Goal: Task Accomplishment & Management: Use online tool/utility

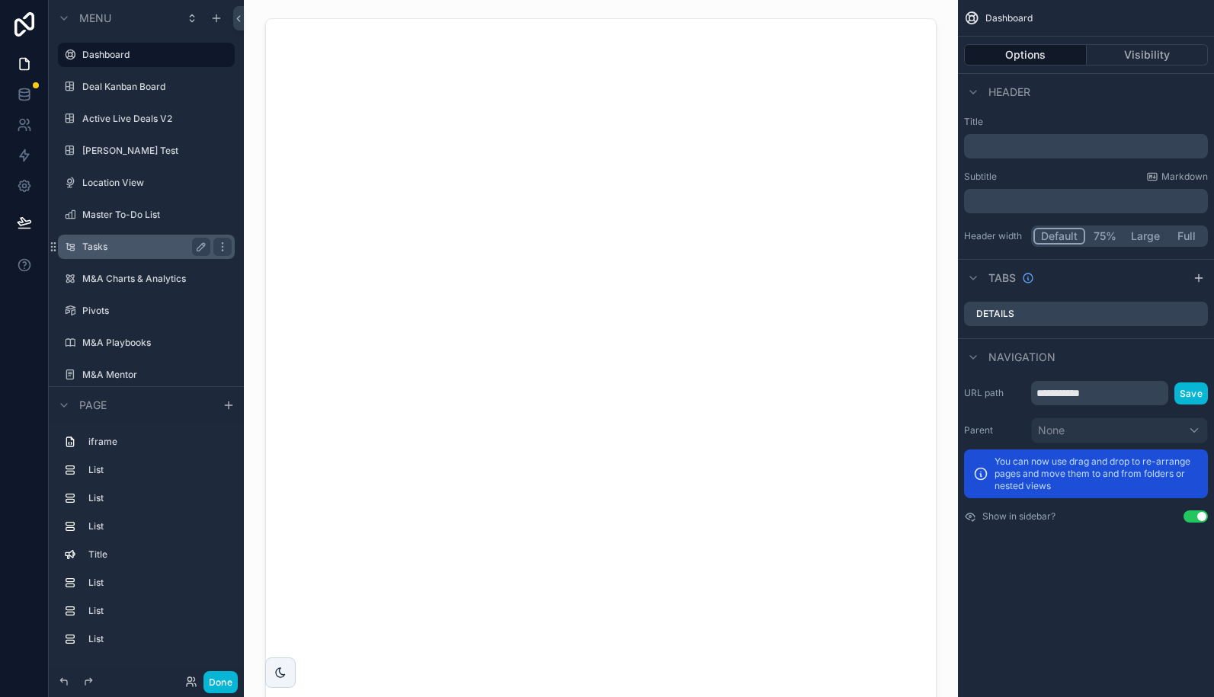
click at [94, 242] on label "Tasks" at bounding box center [143, 247] width 122 height 12
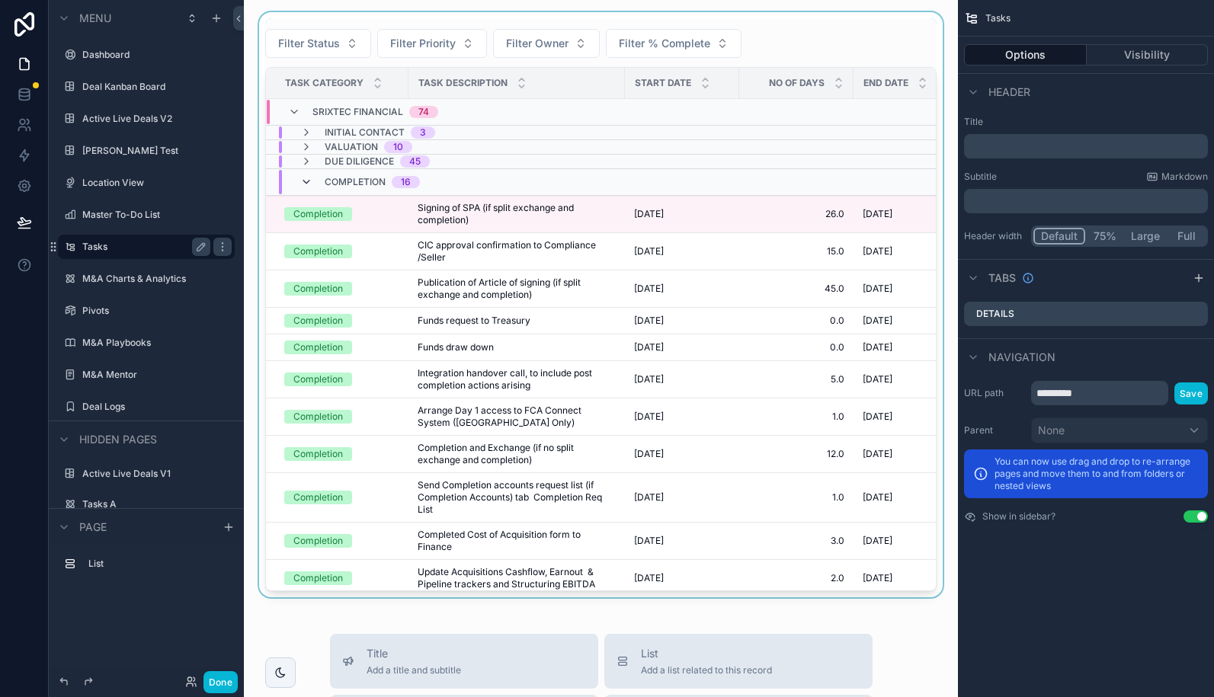
click at [307, 183] on icon "scrollable content" at bounding box center [306, 182] width 12 height 12
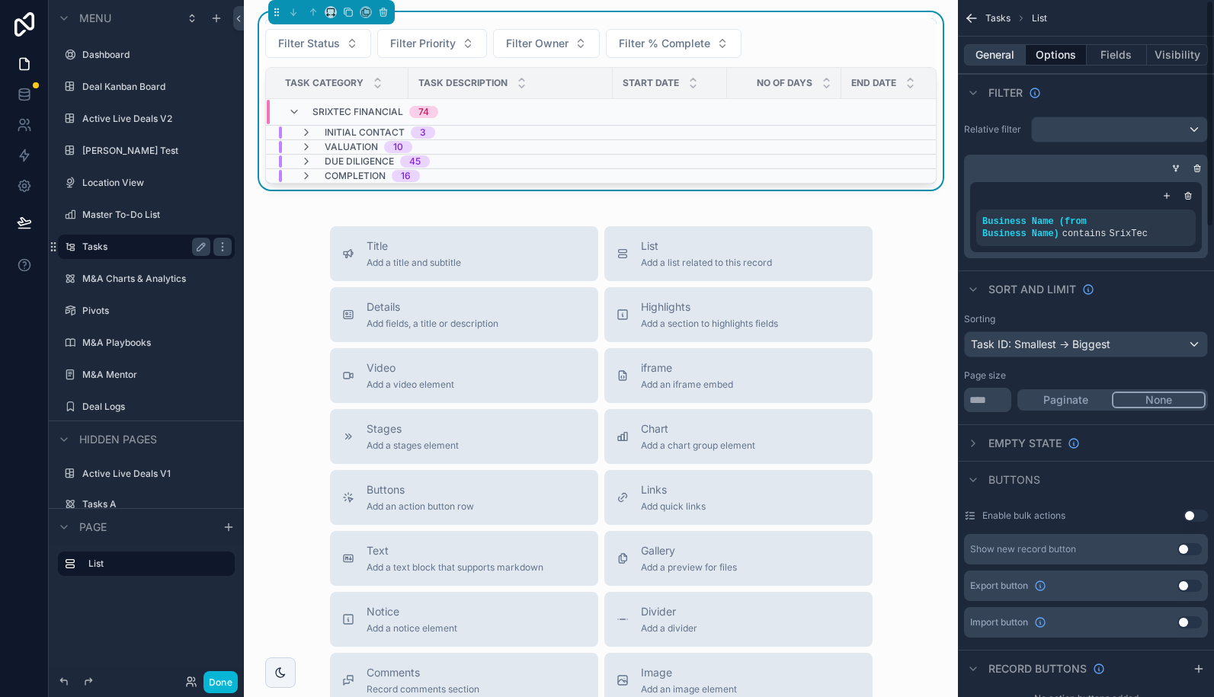
click at [999, 59] on button "General" at bounding box center [995, 54] width 62 height 21
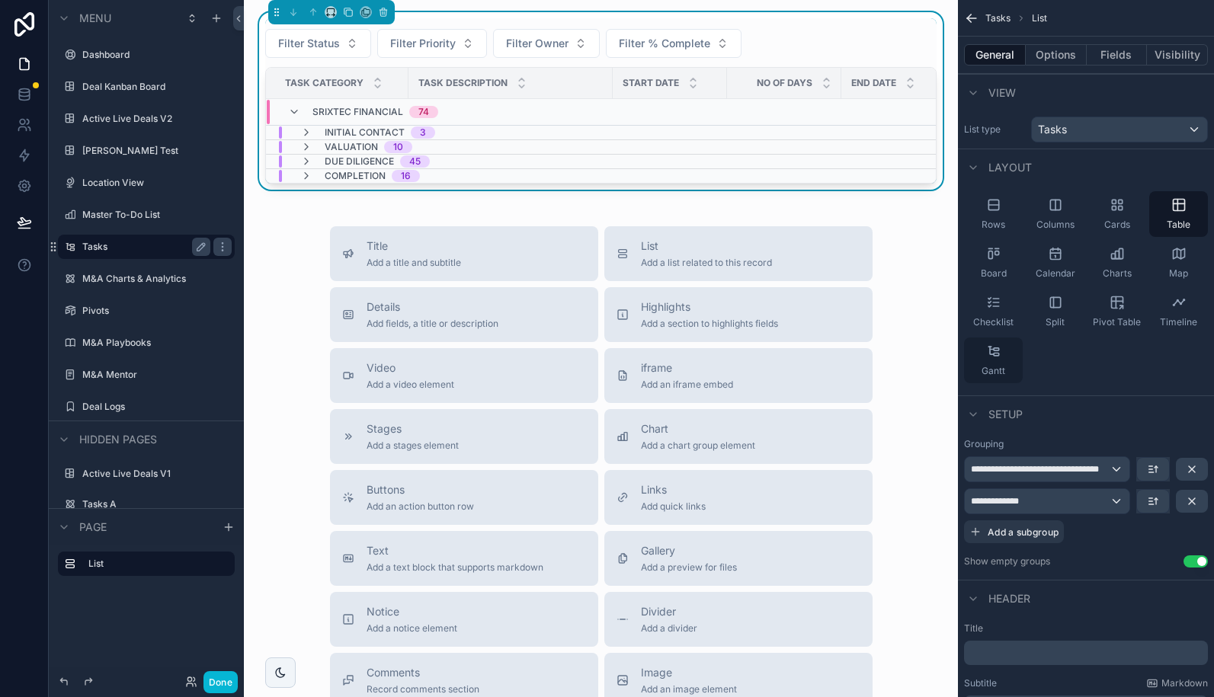
click at [996, 360] on div "Gantt" at bounding box center [993, 361] width 59 height 46
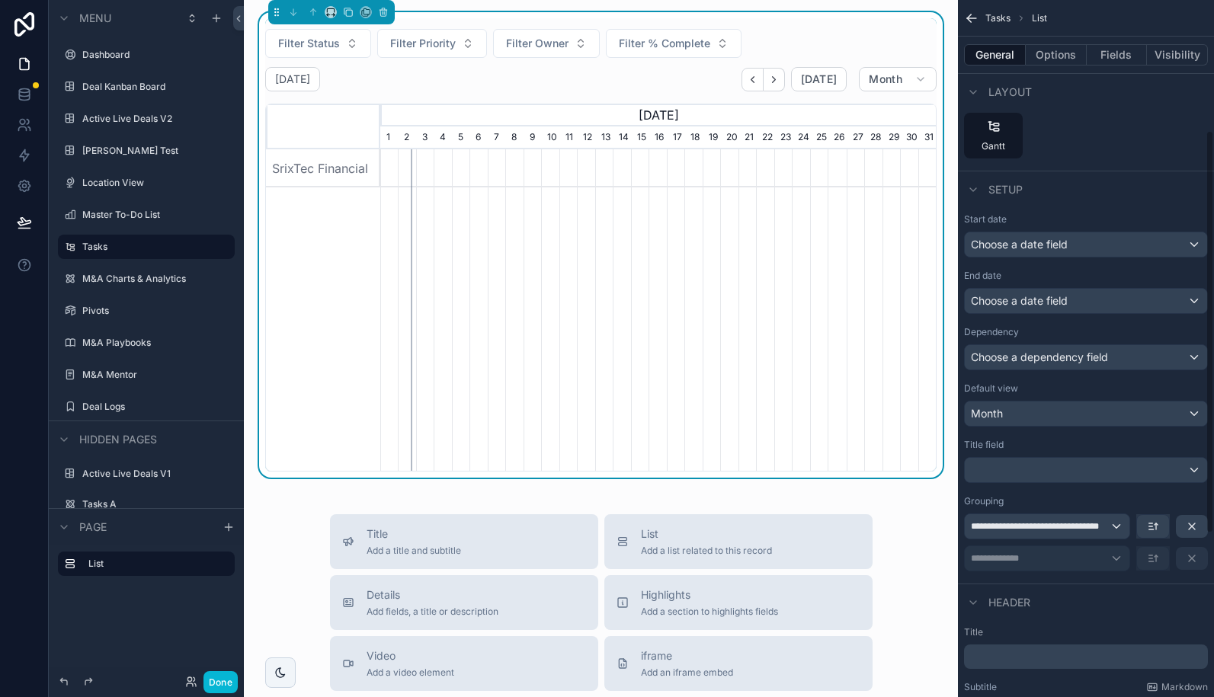
scroll to position [229, 0]
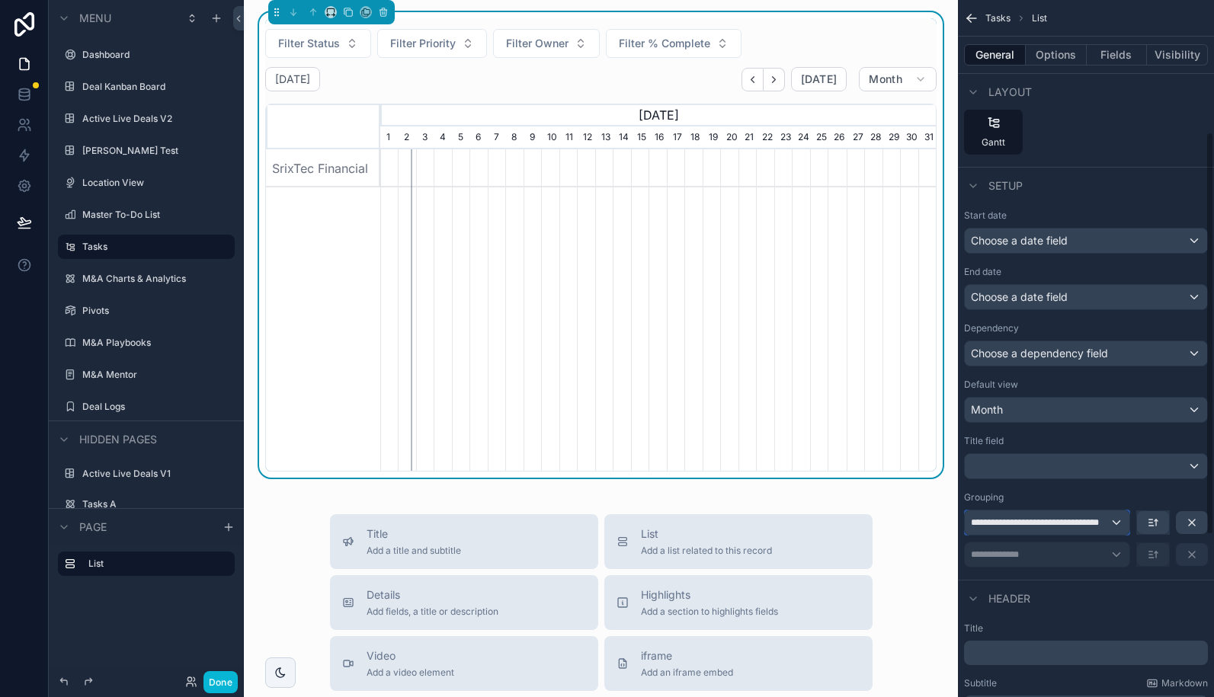
click at [1089, 527] on span "**********" at bounding box center [1040, 523] width 139 height 12
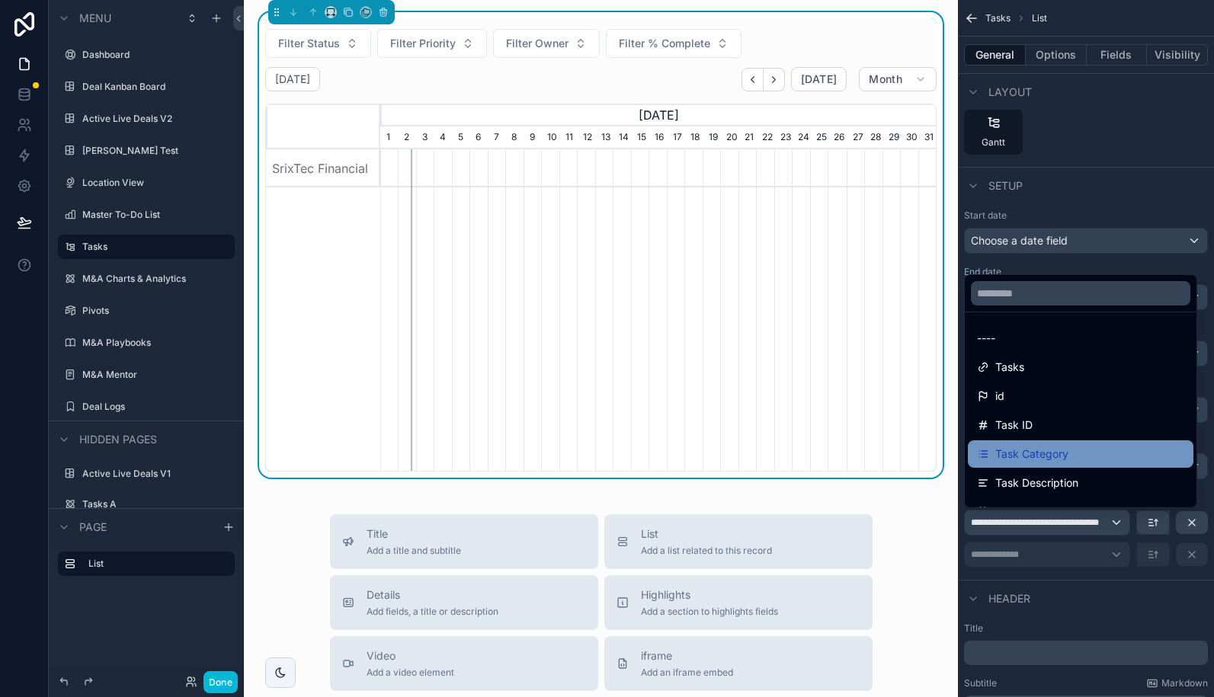
click at [1079, 447] on div "Task Category" at bounding box center [1080, 454] width 207 height 18
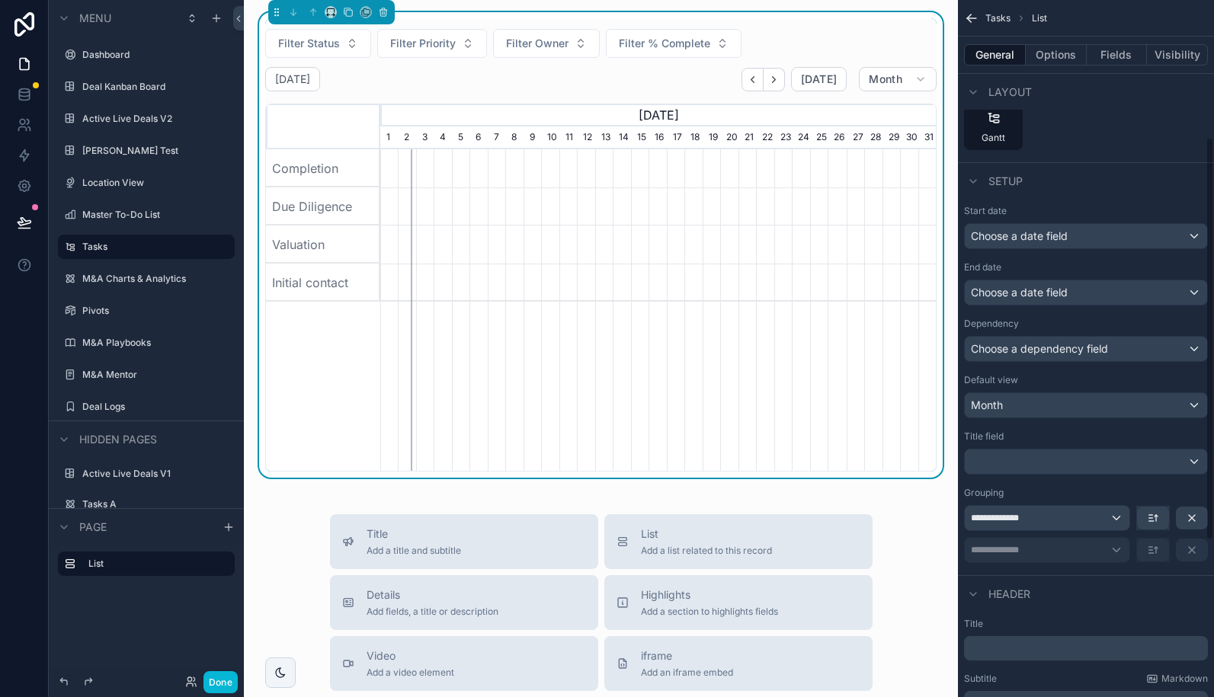
scroll to position [237, 0]
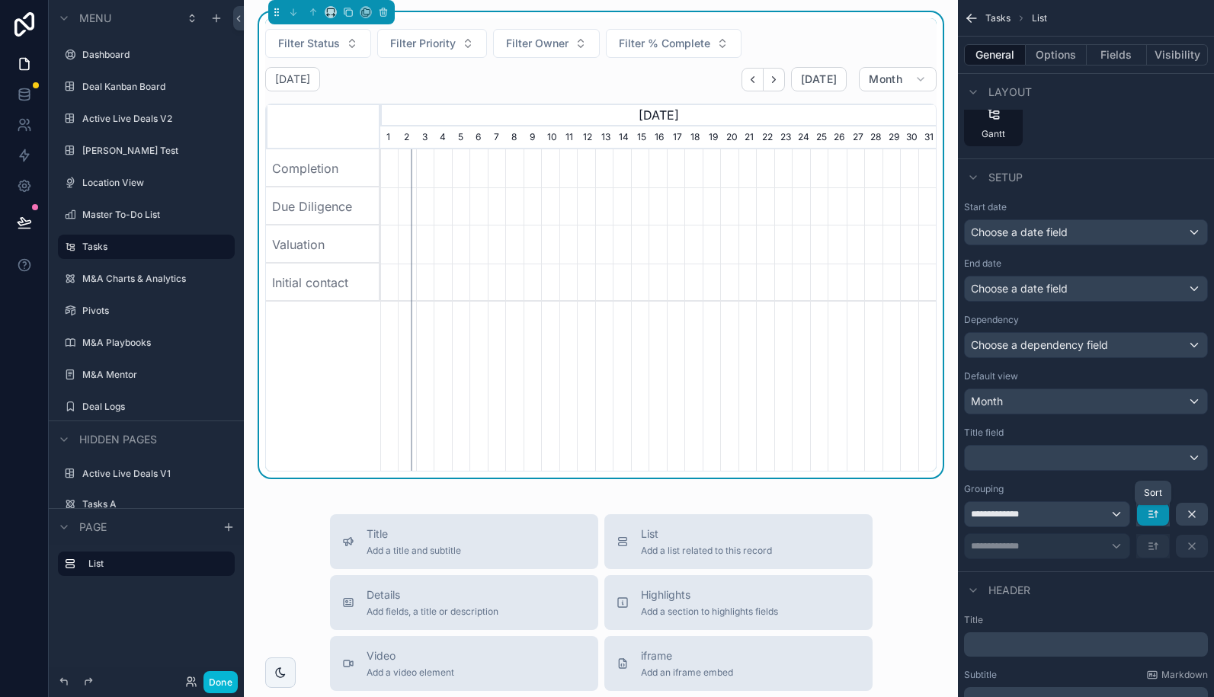
click at [1148, 517] on icon "scrollable content" at bounding box center [1153, 514] width 12 height 12
click at [1090, 489] on div "scrollable content" at bounding box center [607, 348] width 1214 height 697
click at [1057, 519] on div "**********" at bounding box center [1047, 514] width 165 height 24
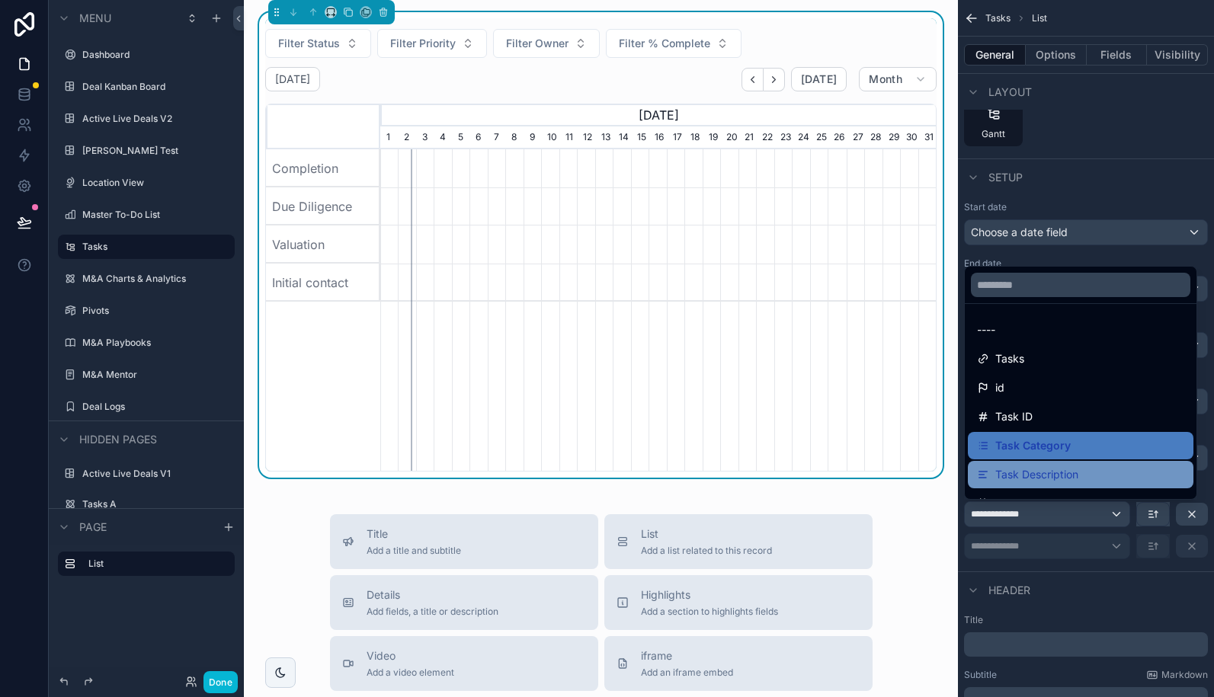
click at [1120, 481] on div "Task Description" at bounding box center [1080, 475] width 207 height 18
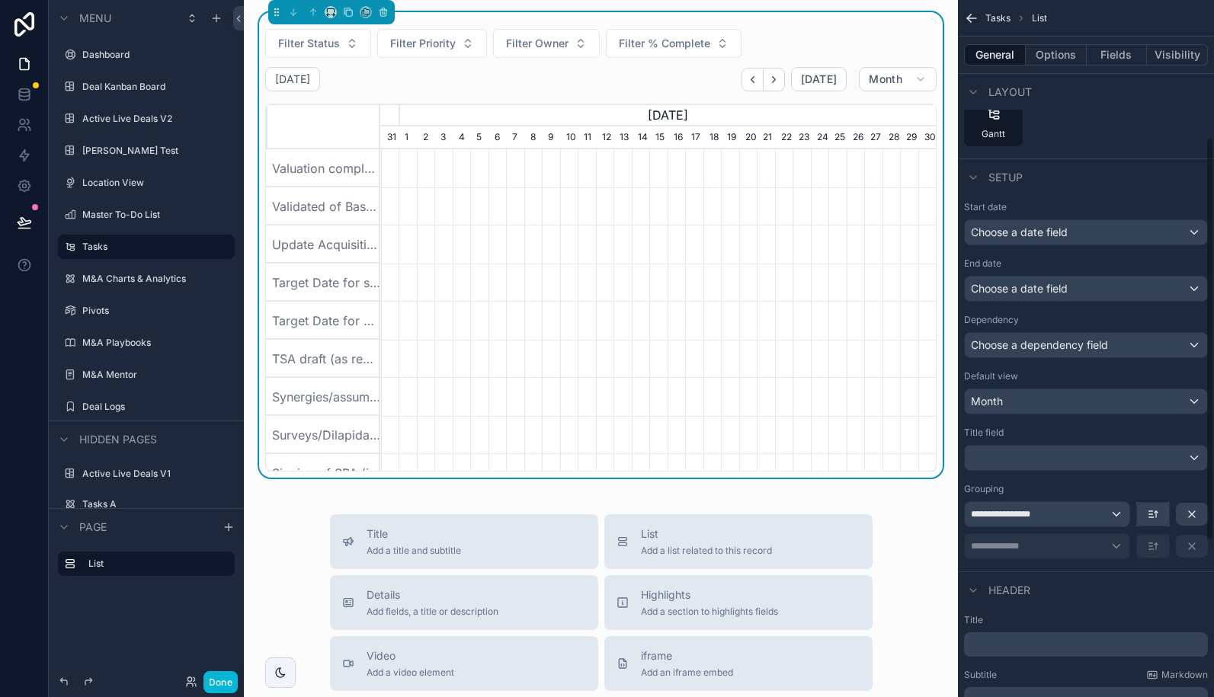
scroll to position [0, 556]
click at [1063, 515] on div "**********" at bounding box center [1047, 514] width 165 height 24
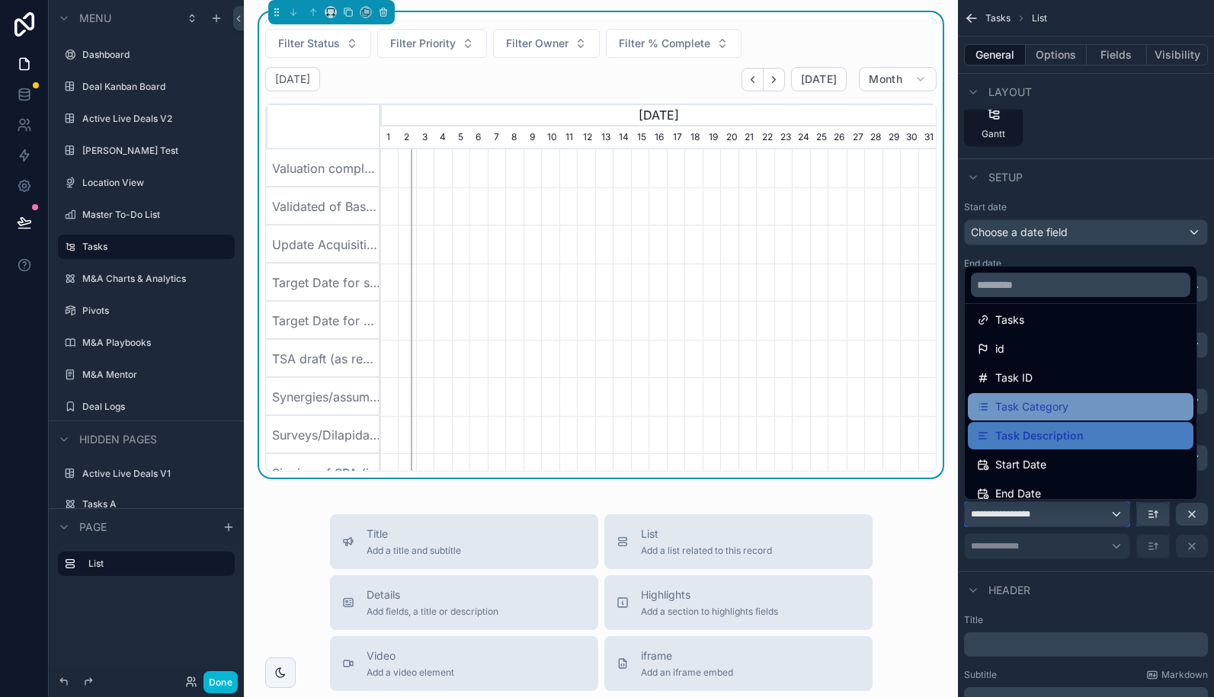
scroll to position [0, 0]
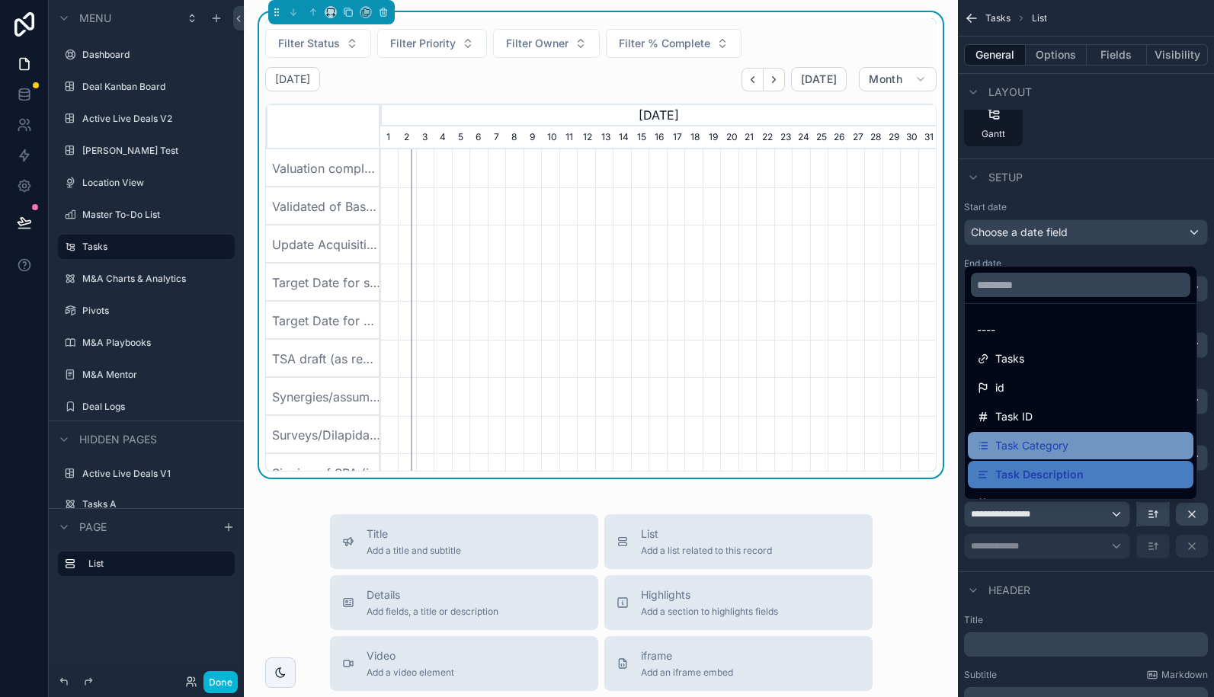
click at [1053, 448] on span "Task Category" at bounding box center [1031, 446] width 73 height 18
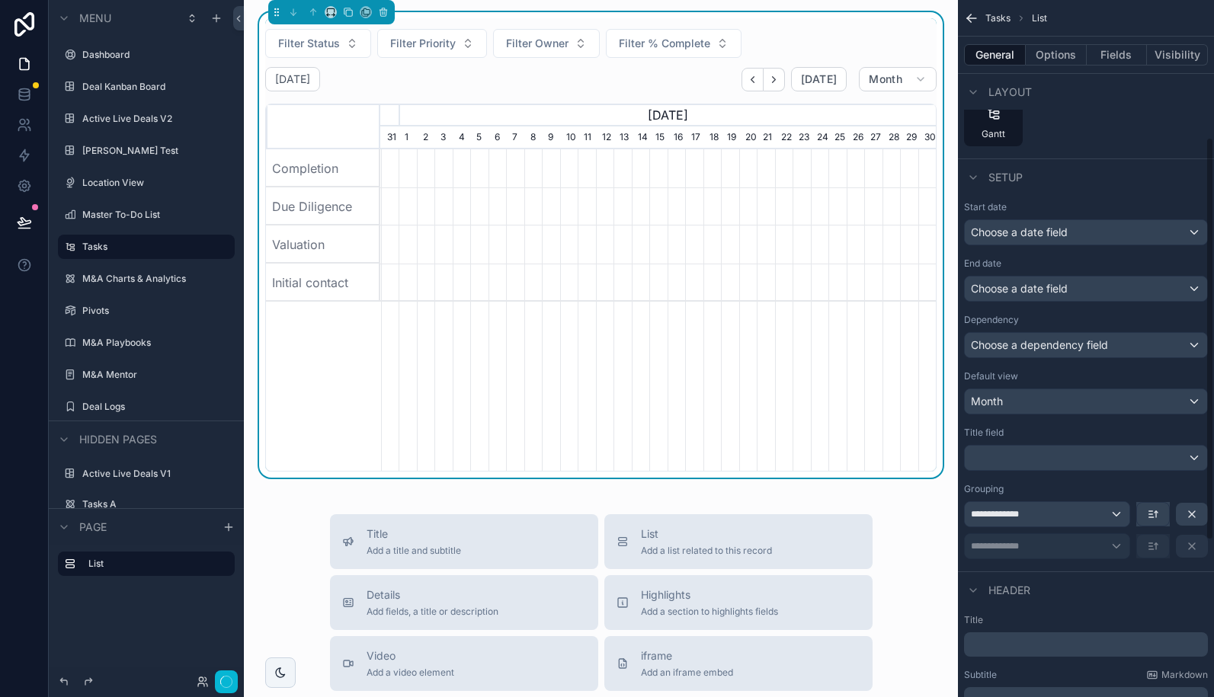
scroll to position [0, 556]
click at [901, 83] on span "Month" at bounding box center [886, 79] width 34 height 14
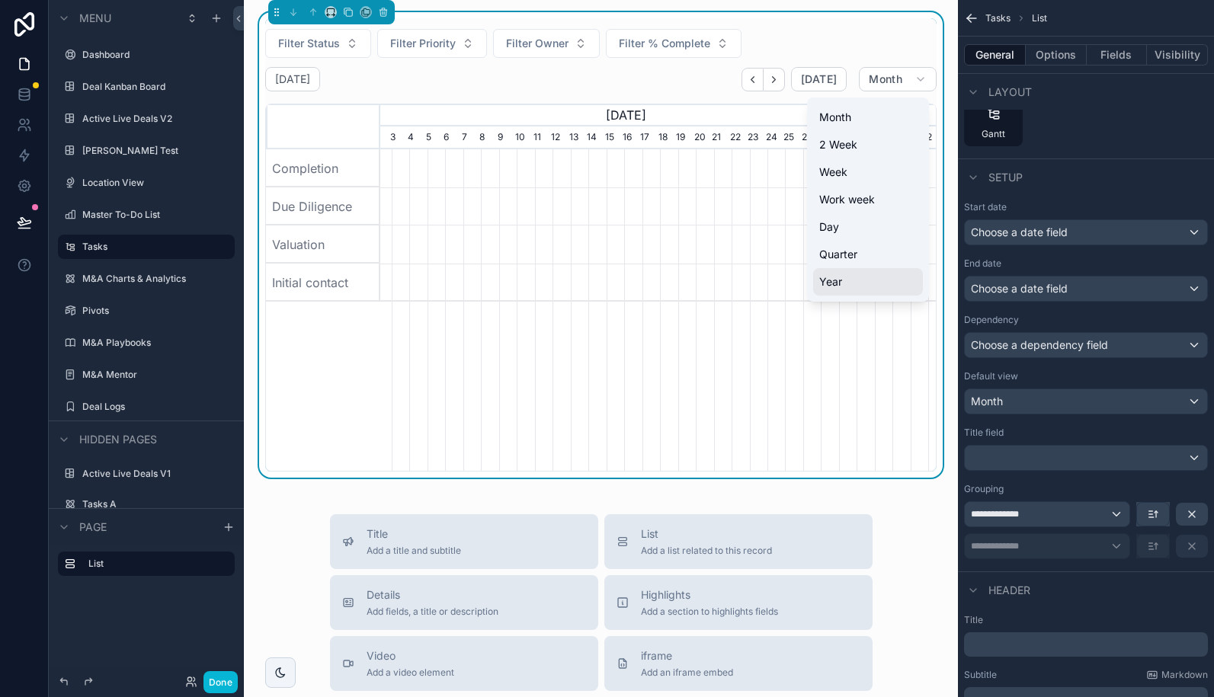
click at [844, 274] on button "Year" at bounding box center [868, 281] width 110 height 27
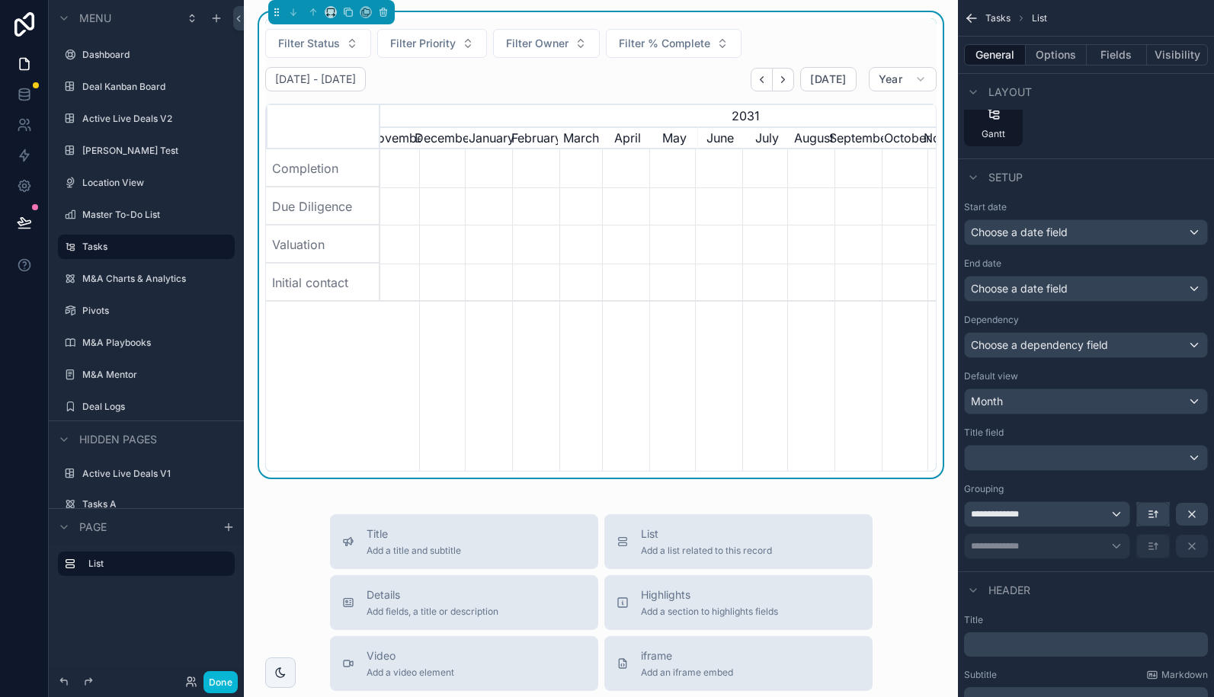
scroll to position [0, 110]
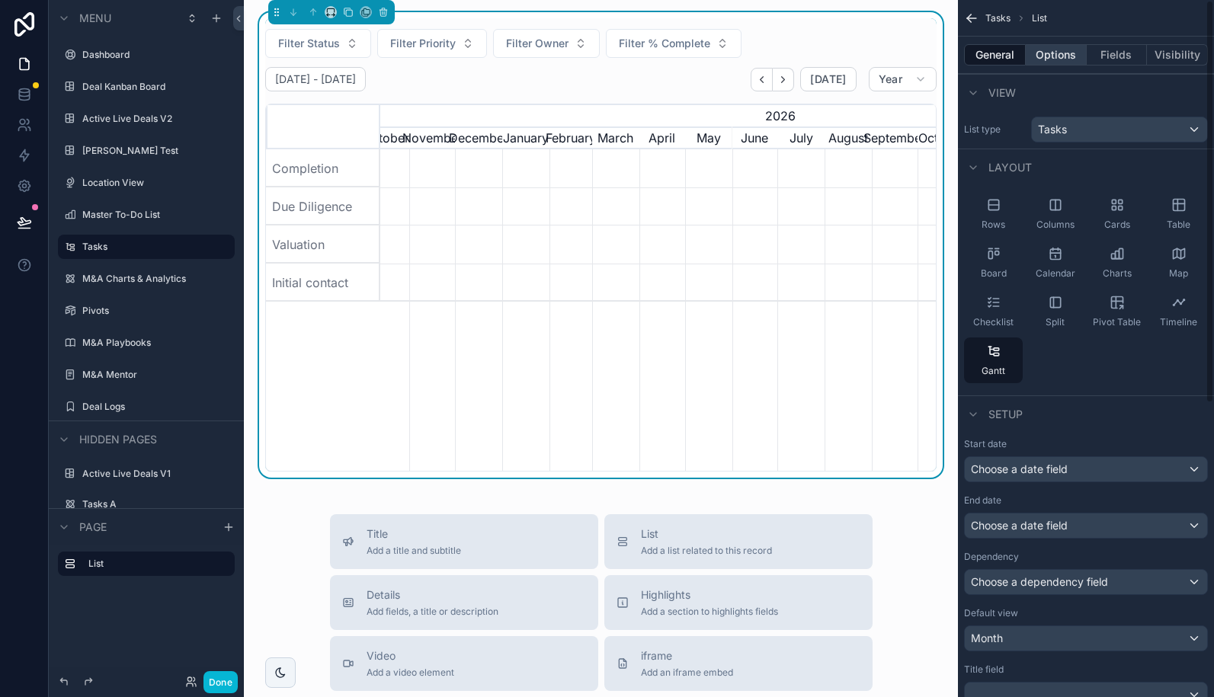
click at [1064, 59] on button "Options" at bounding box center [1056, 54] width 61 height 21
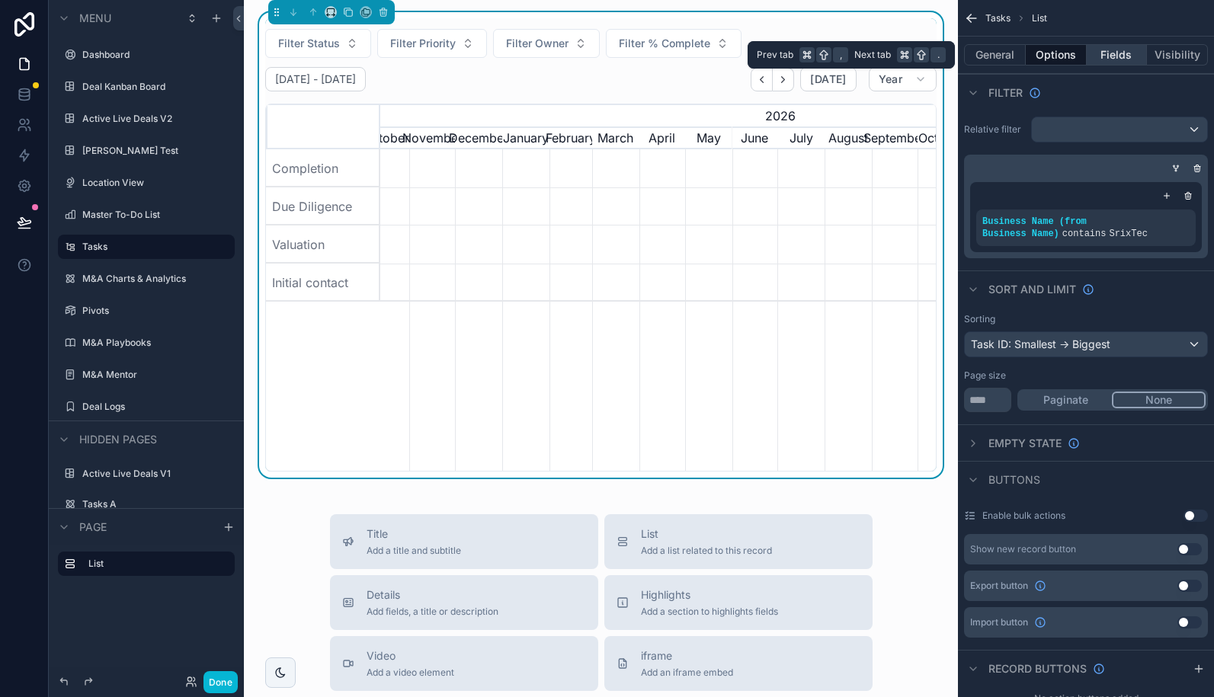
click at [1111, 56] on button "Fields" at bounding box center [1117, 54] width 61 height 21
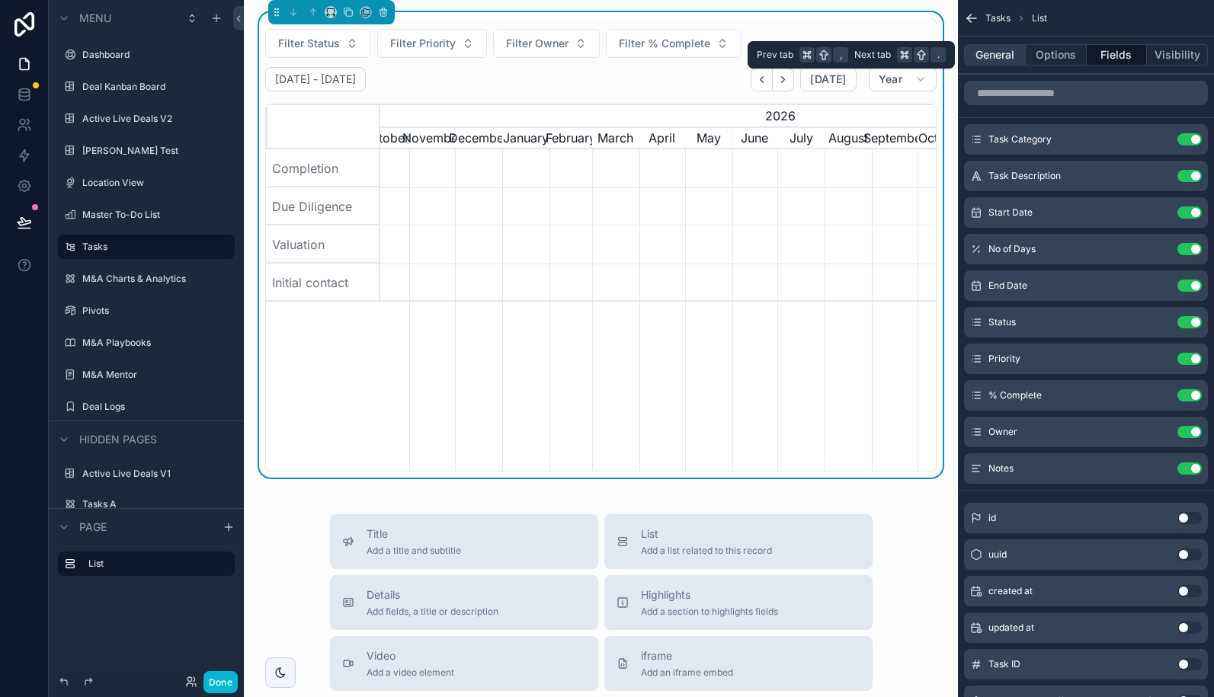
click at [1008, 53] on button "General" at bounding box center [995, 54] width 62 height 21
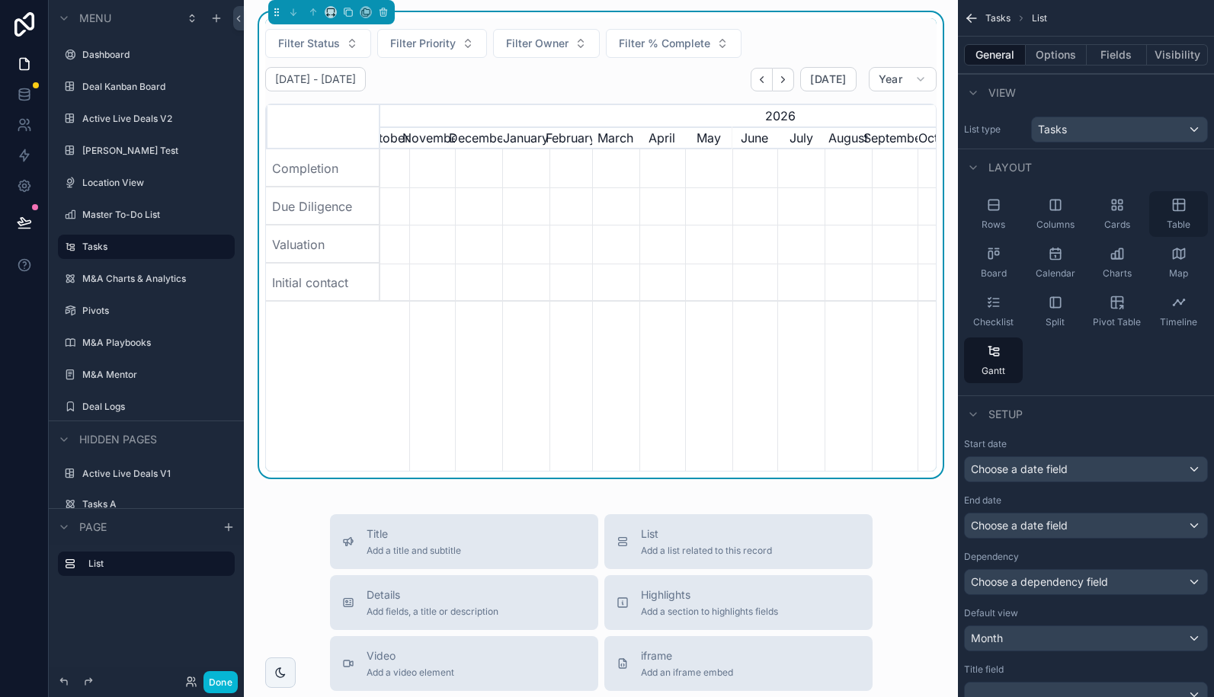
click at [1173, 207] on icon "scrollable content" at bounding box center [1178, 205] width 11 height 11
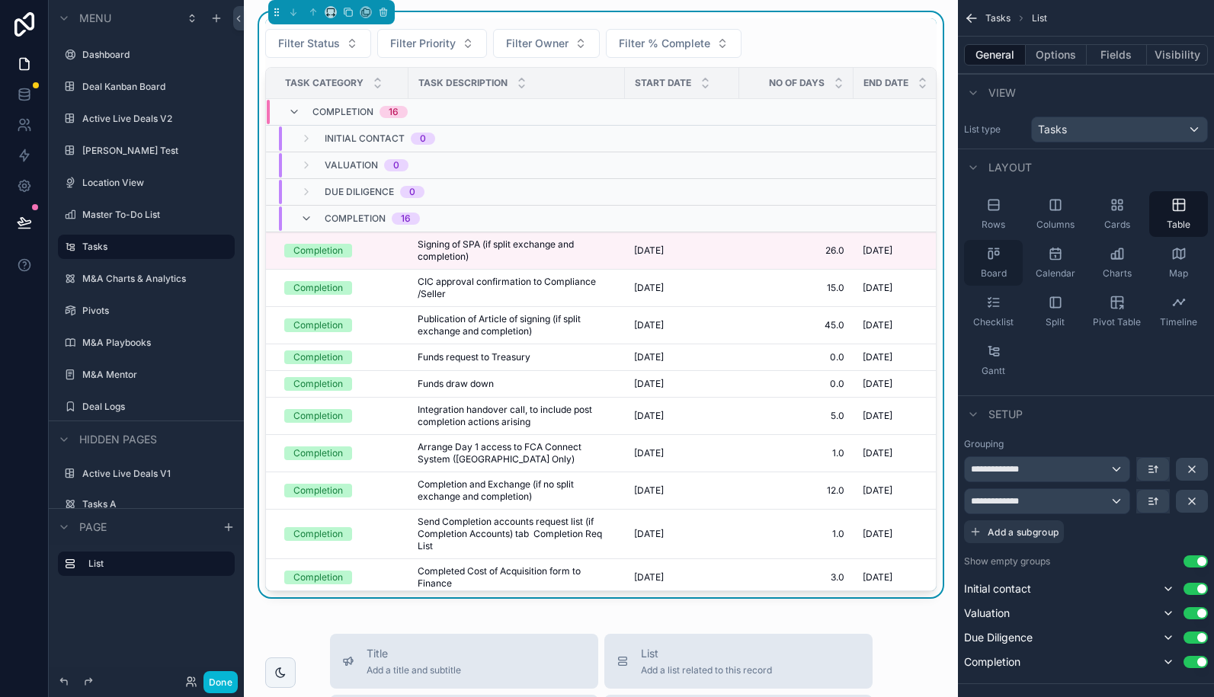
click at [994, 255] on icon "scrollable content" at bounding box center [993, 253] width 15 height 15
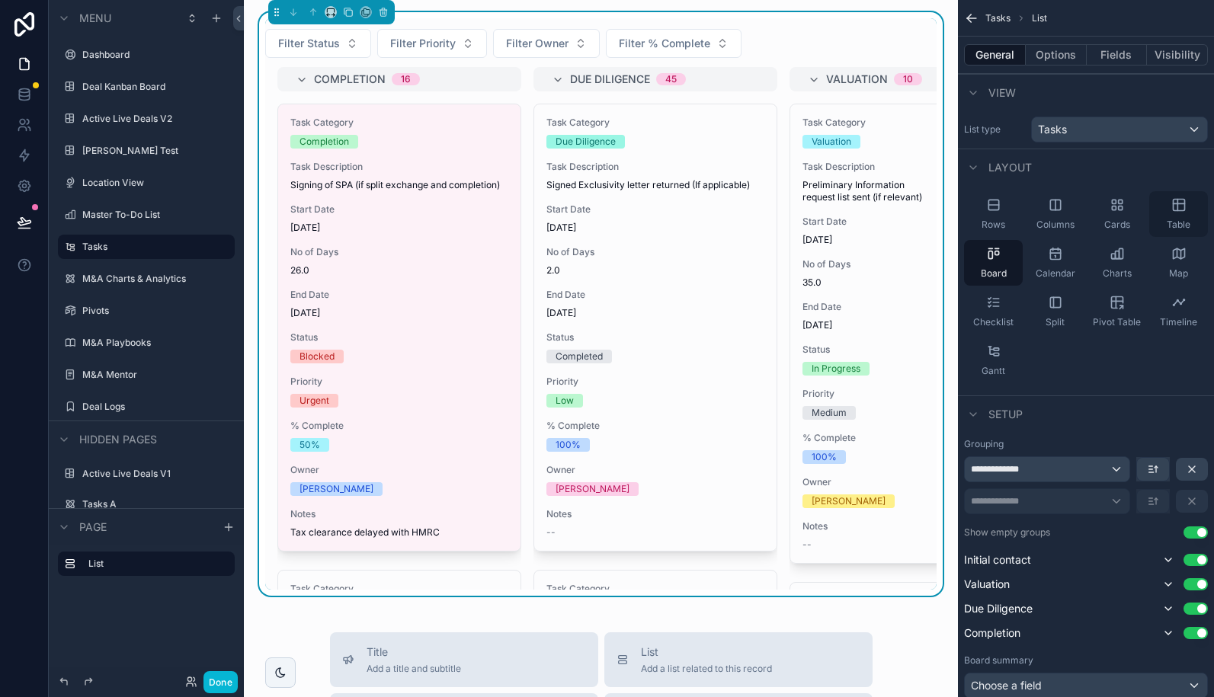
click at [1177, 204] on icon "scrollable content" at bounding box center [1178, 204] width 15 height 15
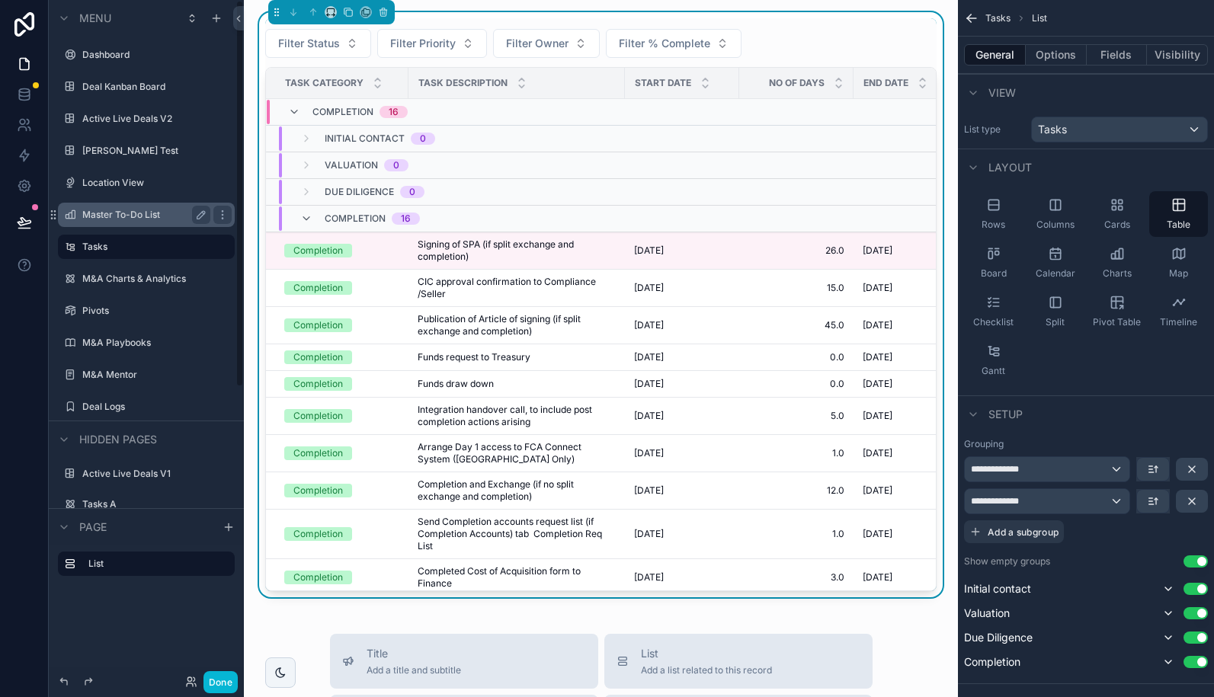
click at [120, 207] on div "Master To-Do List" at bounding box center [146, 215] width 128 height 18
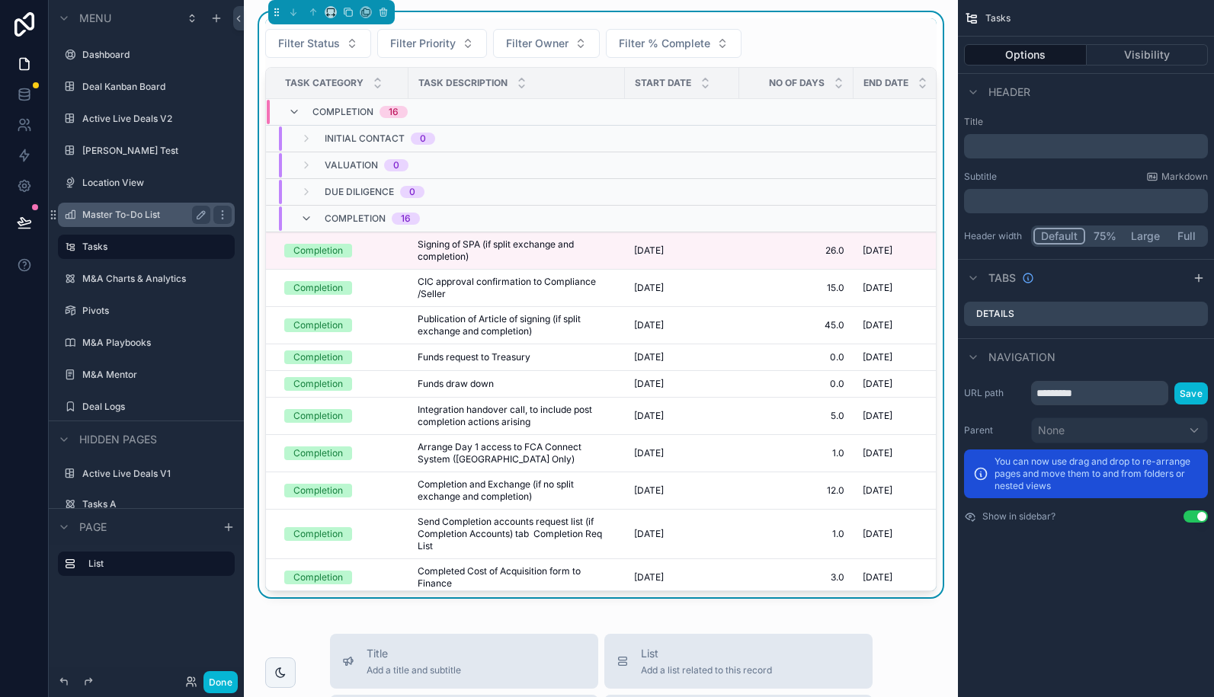
click at [121, 214] on label "Master To-Do List" at bounding box center [143, 215] width 122 height 12
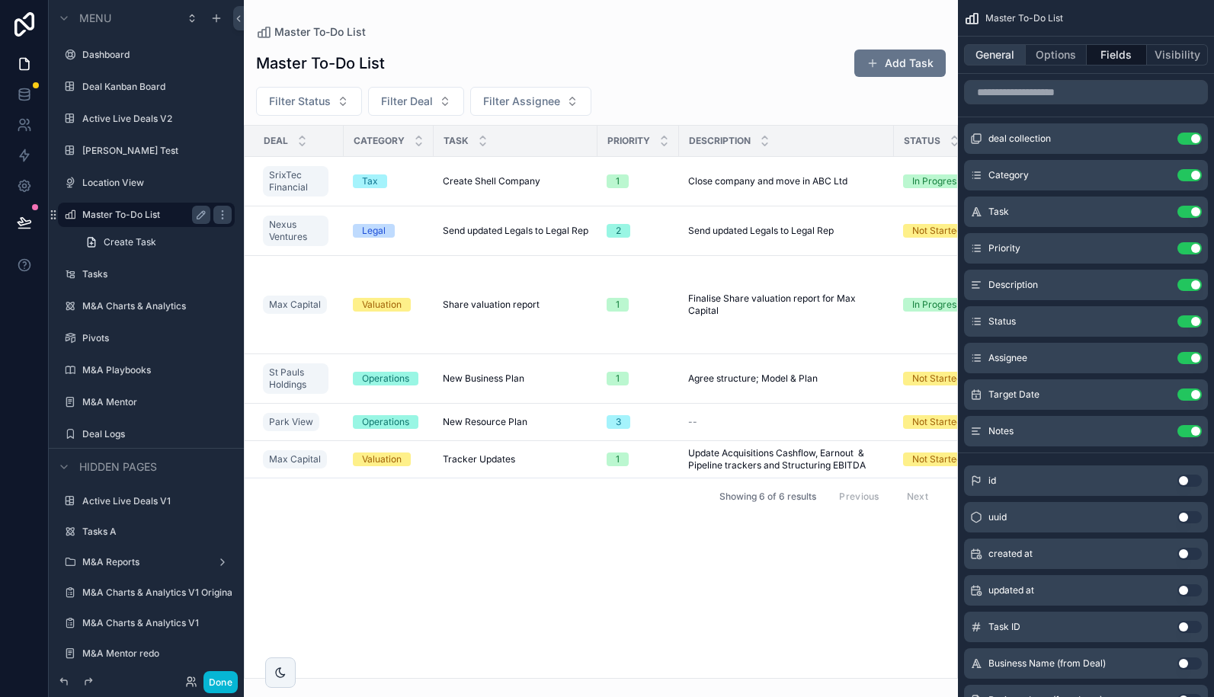
click at [996, 53] on button "General" at bounding box center [995, 54] width 62 height 21
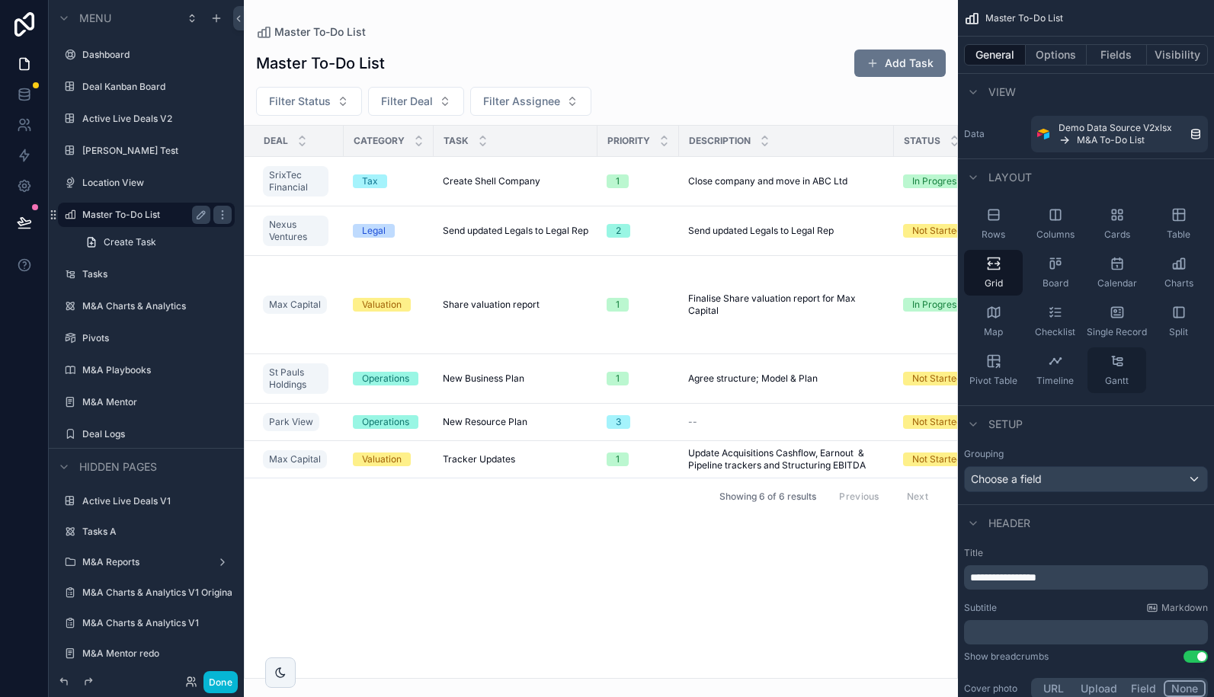
click at [1113, 363] on icon "scrollable content" at bounding box center [1115, 361] width 4 height 8
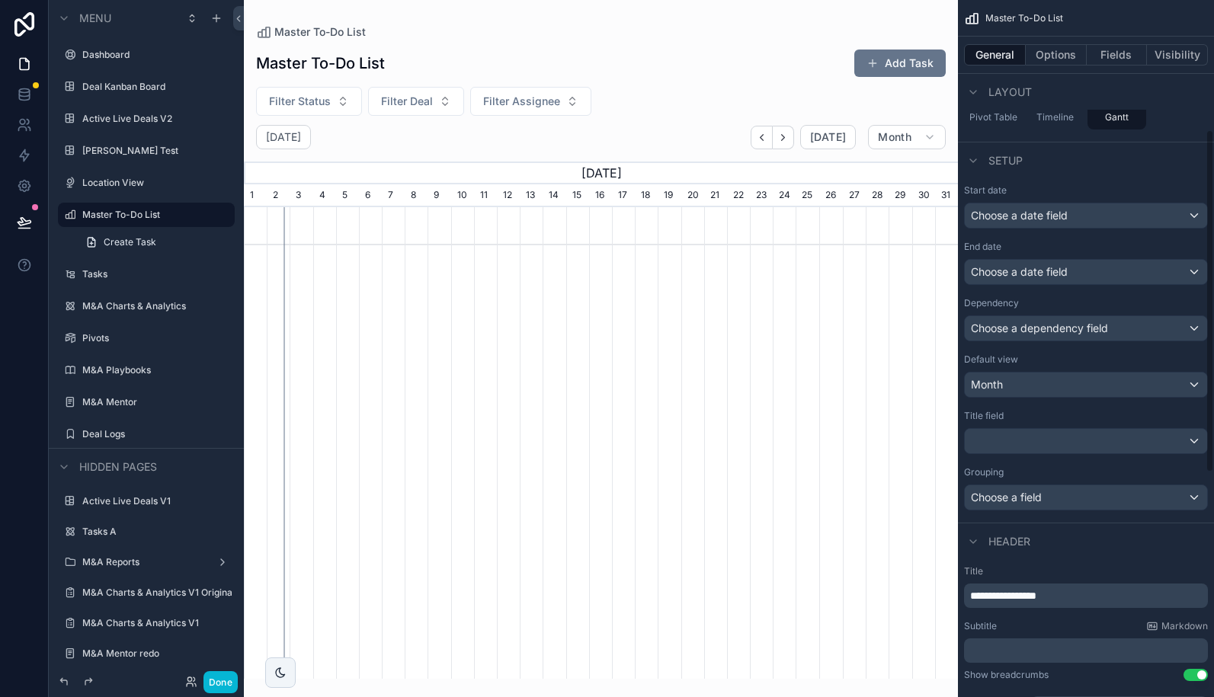
scroll to position [266, 0]
click at [1055, 498] on div "Choose a field" at bounding box center [1086, 495] width 242 height 24
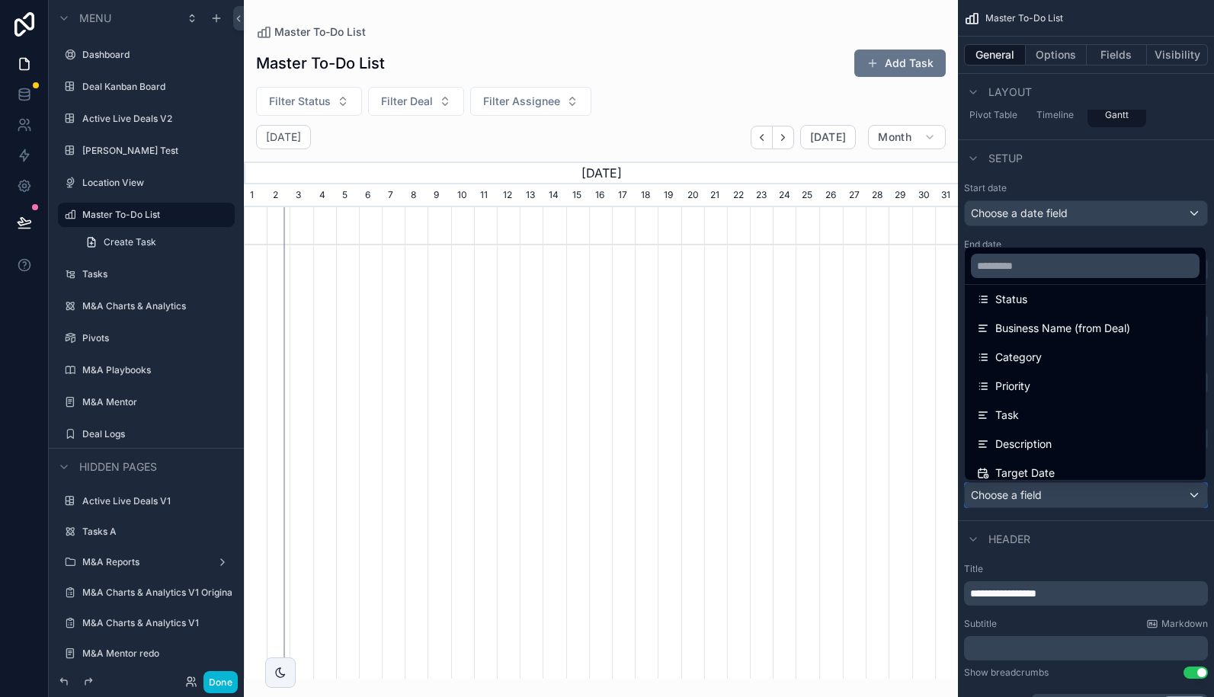
scroll to position [186, 0]
click at [1043, 357] on div "Category" at bounding box center [1085, 356] width 216 height 18
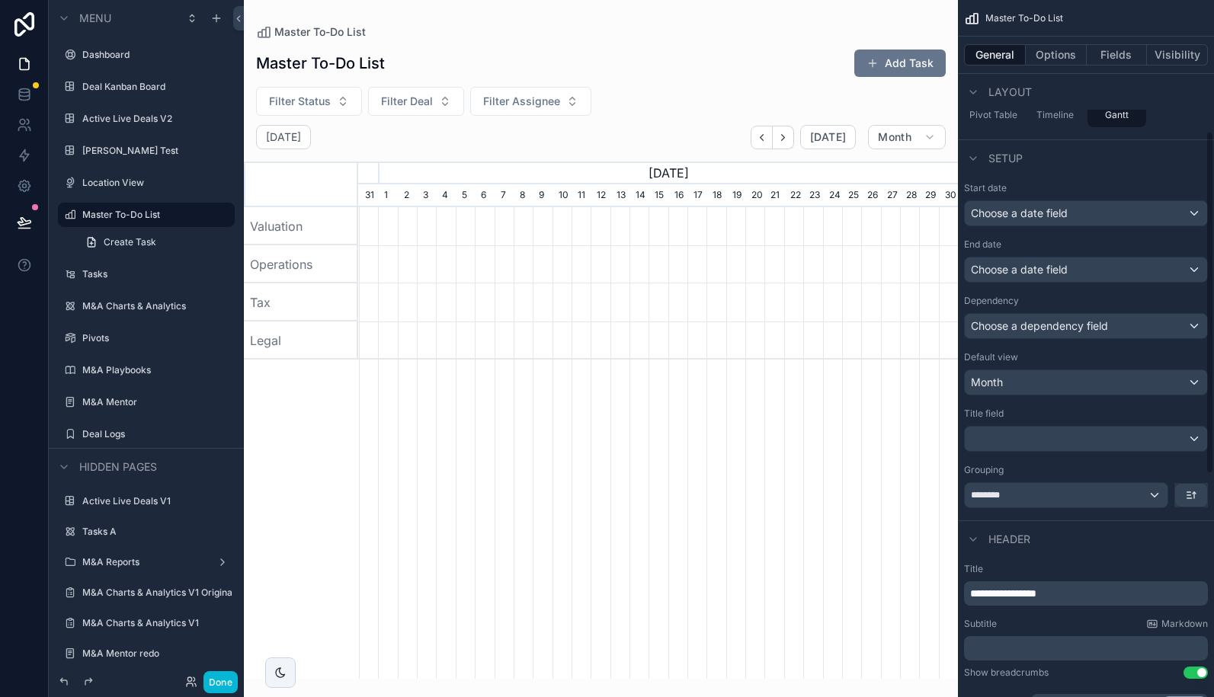
scroll to position [0, 600]
click at [1032, 502] on div "********" at bounding box center [1066, 495] width 203 height 24
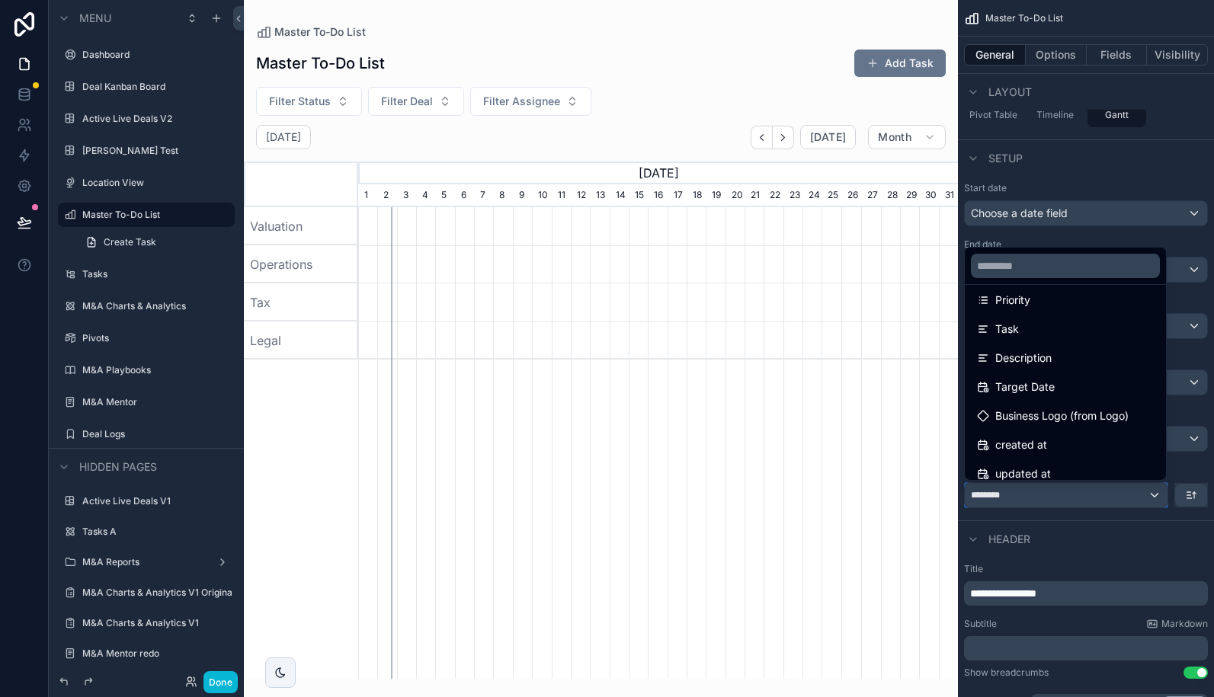
scroll to position [271, 0]
click at [535, 453] on div "scrollable content" at bounding box center [601, 339] width 714 height 679
click at [1095, 242] on div "scrollable content" at bounding box center [607, 348] width 1214 height 697
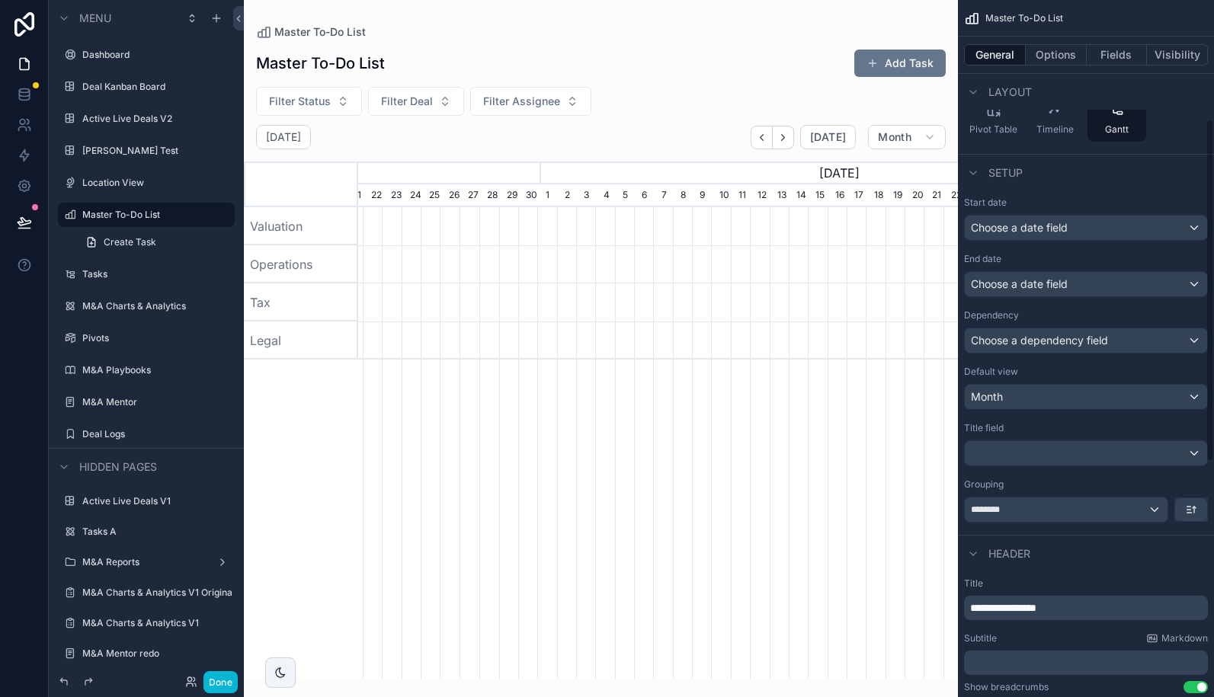
scroll to position [239, 0]
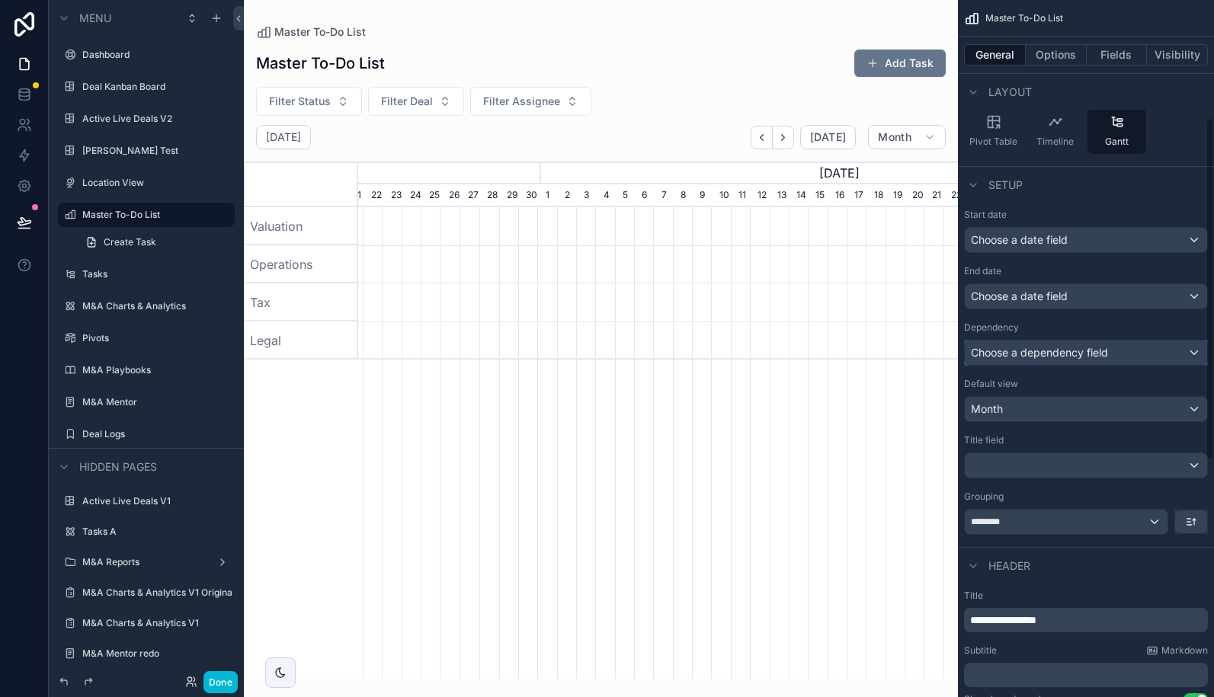
click at [1104, 354] on span "Choose a dependency field" at bounding box center [1039, 352] width 137 height 13
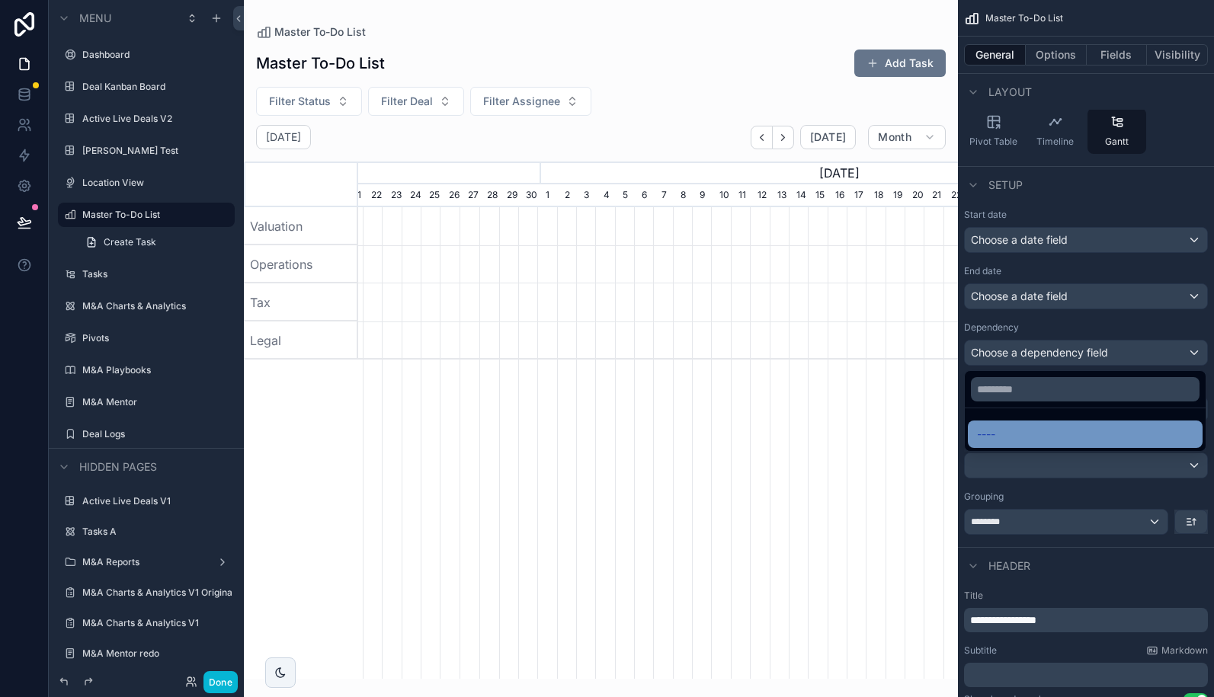
click at [1003, 431] on div "----" at bounding box center [1085, 434] width 216 height 18
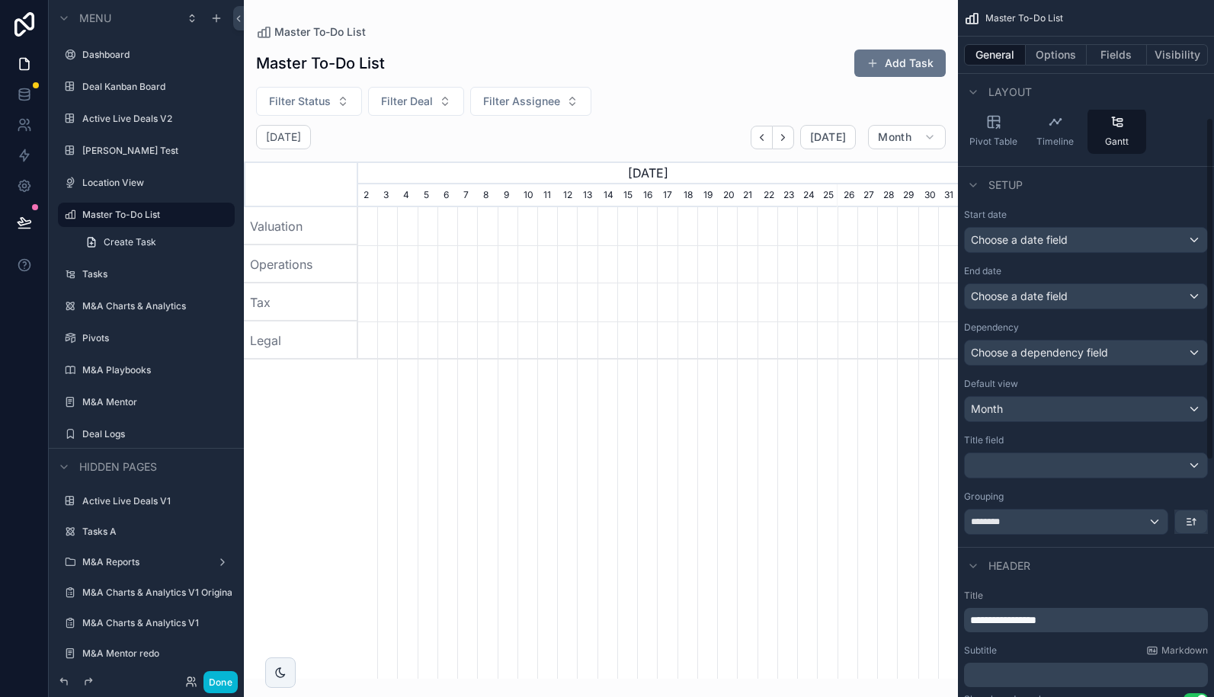
scroll to position [0, 600]
click at [1033, 239] on span "Choose a date field" at bounding box center [1019, 239] width 97 height 13
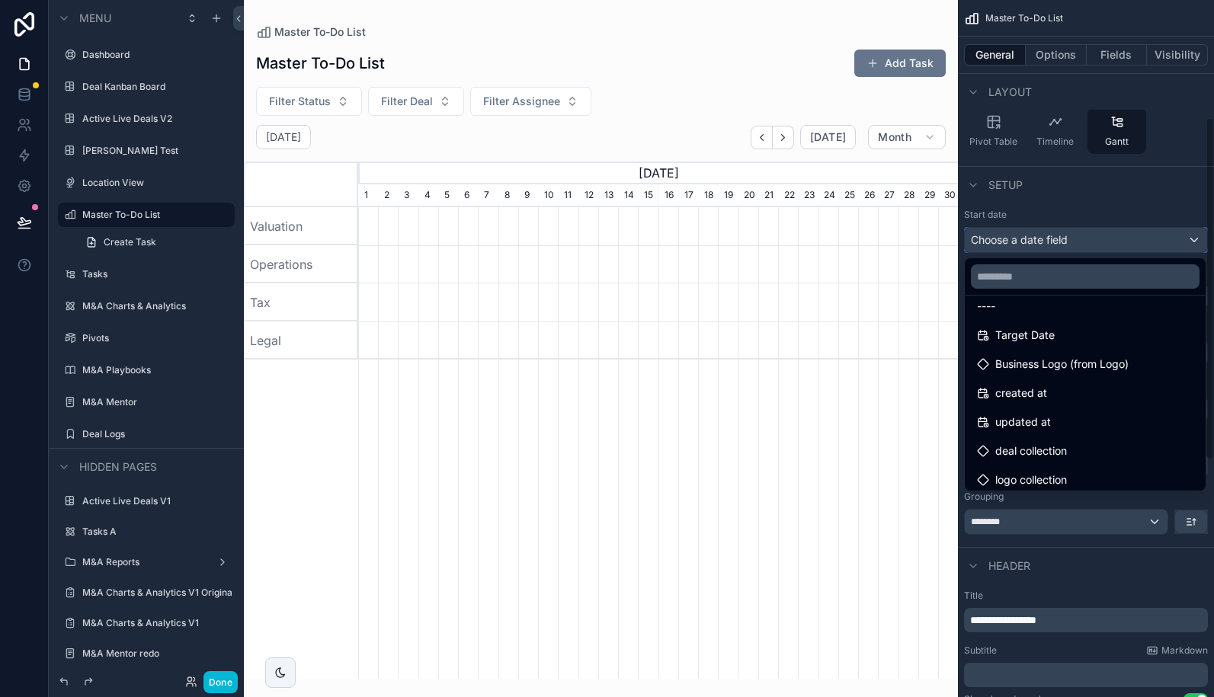
scroll to position [21, 0]
click at [1134, 190] on div "scrollable content" at bounding box center [607, 348] width 1214 height 697
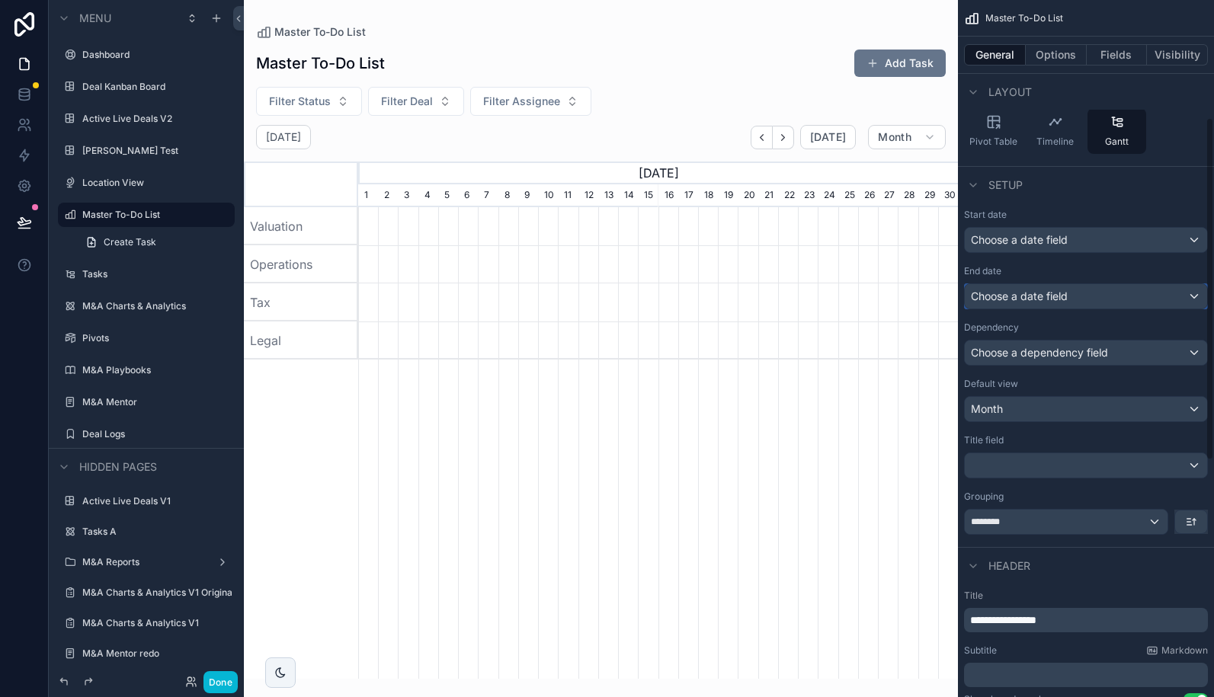
click at [1056, 290] on span "Choose a date field" at bounding box center [1019, 296] width 97 height 13
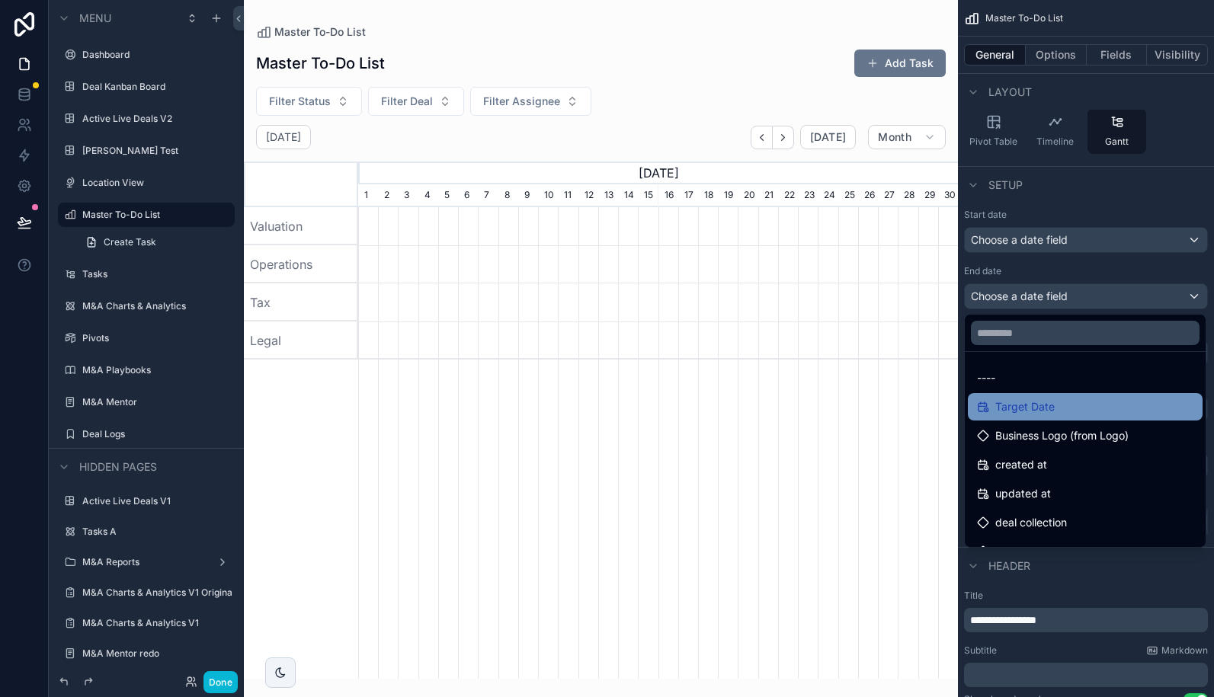
click at [1038, 403] on span "Target Date" at bounding box center [1024, 407] width 59 height 18
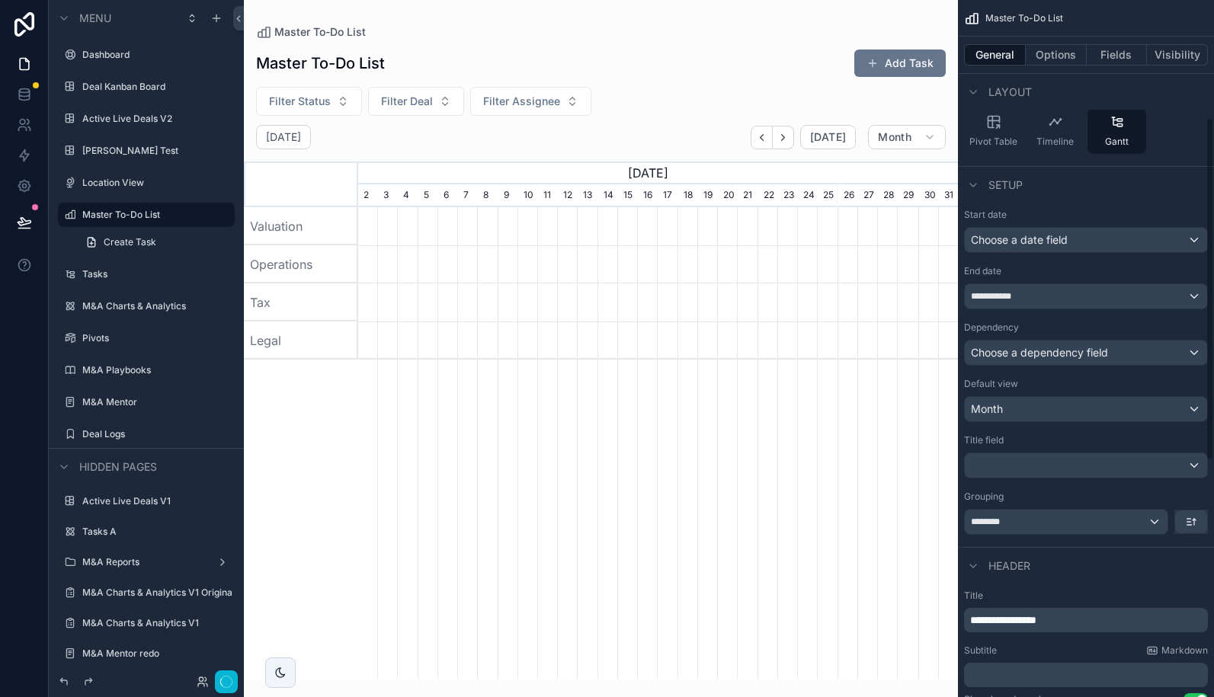
scroll to position [0, 600]
click at [1021, 241] on span "Choose a date field" at bounding box center [1019, 239] width 97 height 13
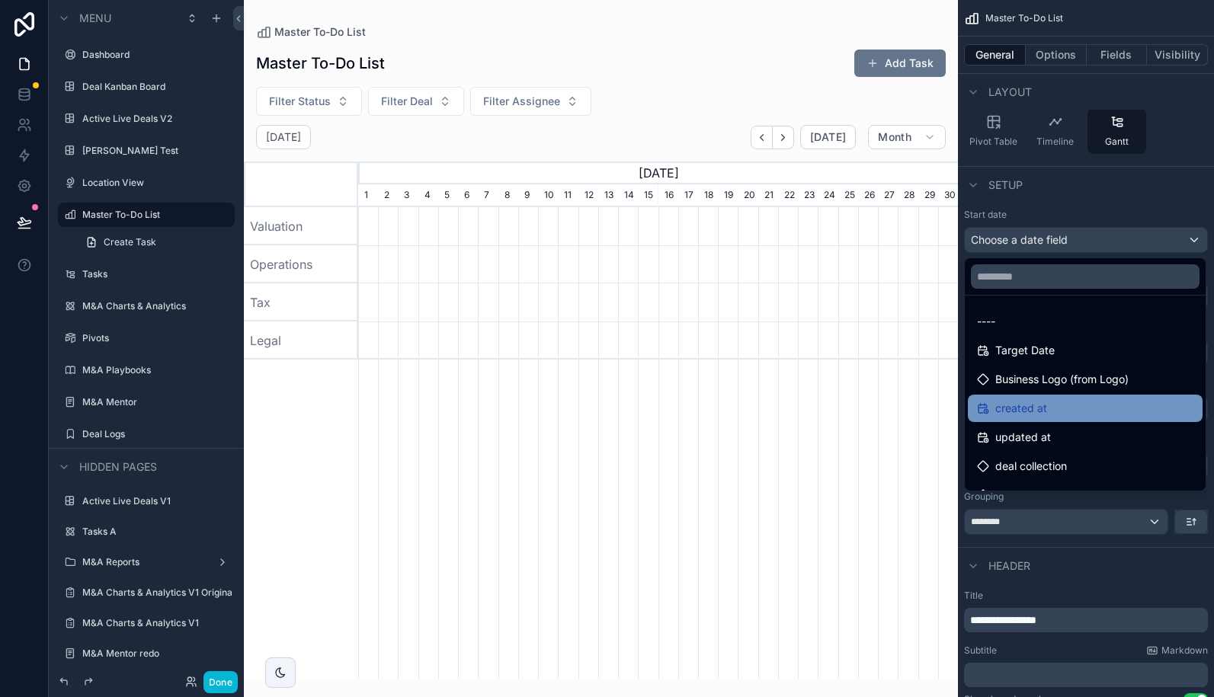
click at [1034, 408] on span "created at" at bounding box center [1021, 408] width 52 height 18
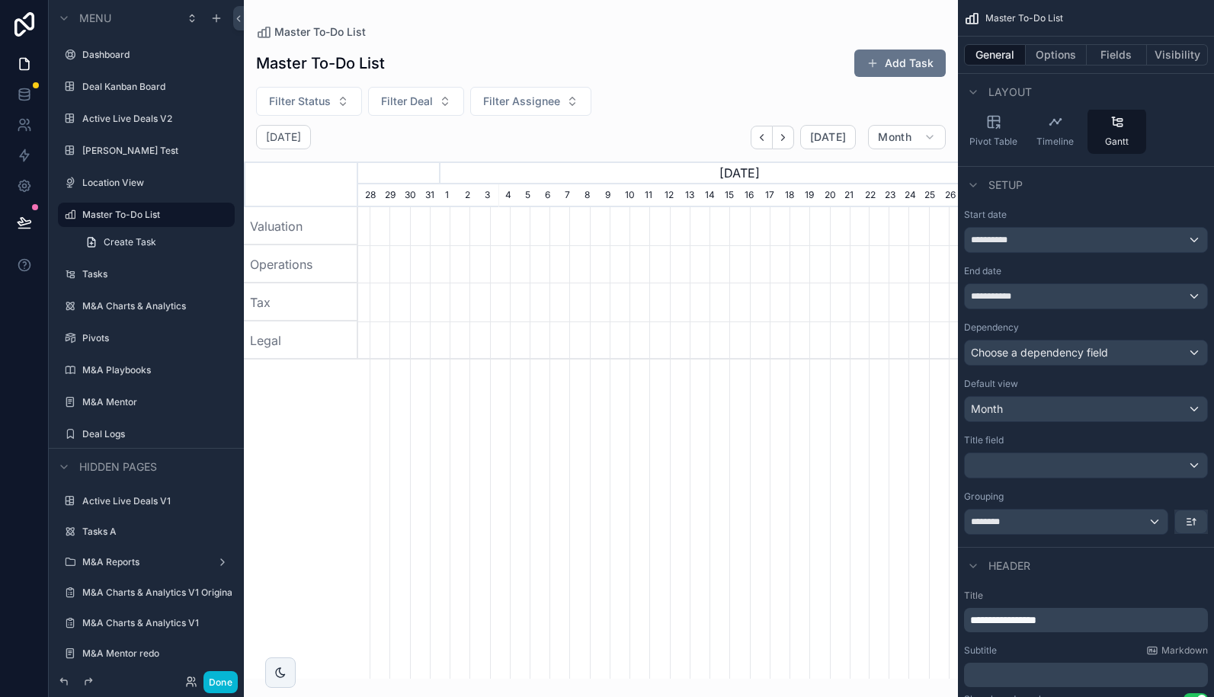
scroll to position [0, 40]
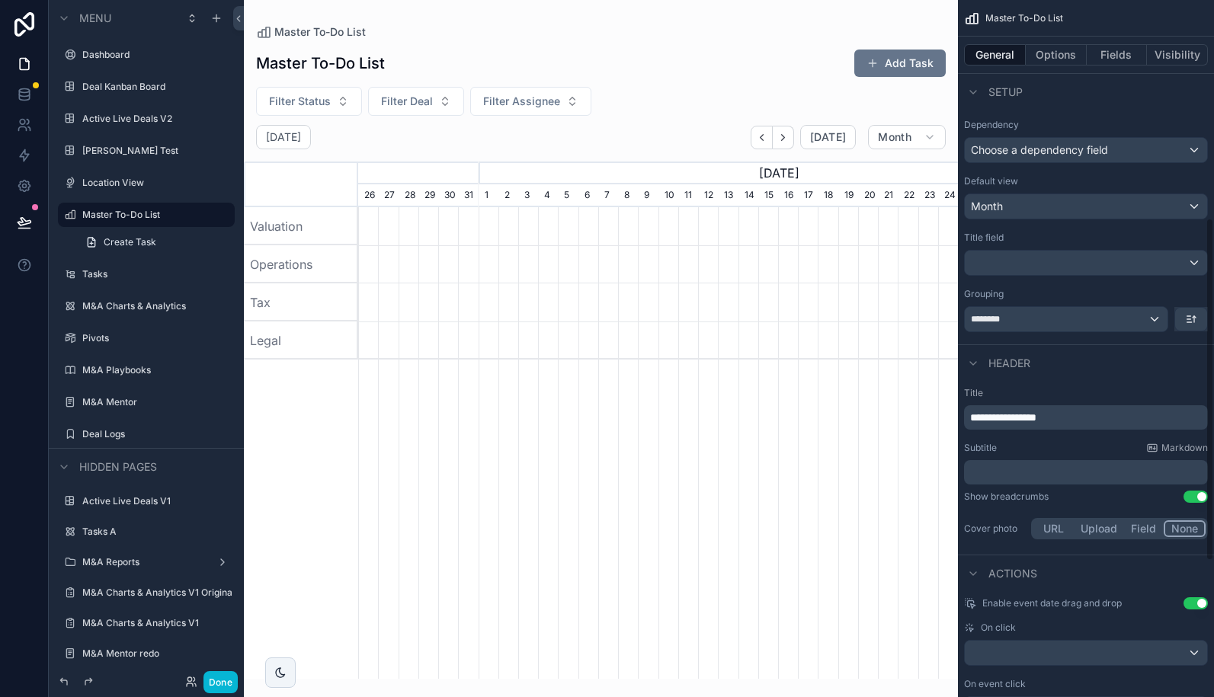
scroll to position [443, 0]
click at [1078, 320] on div "********" at bounding box center [1066, 318] width 203 height 24
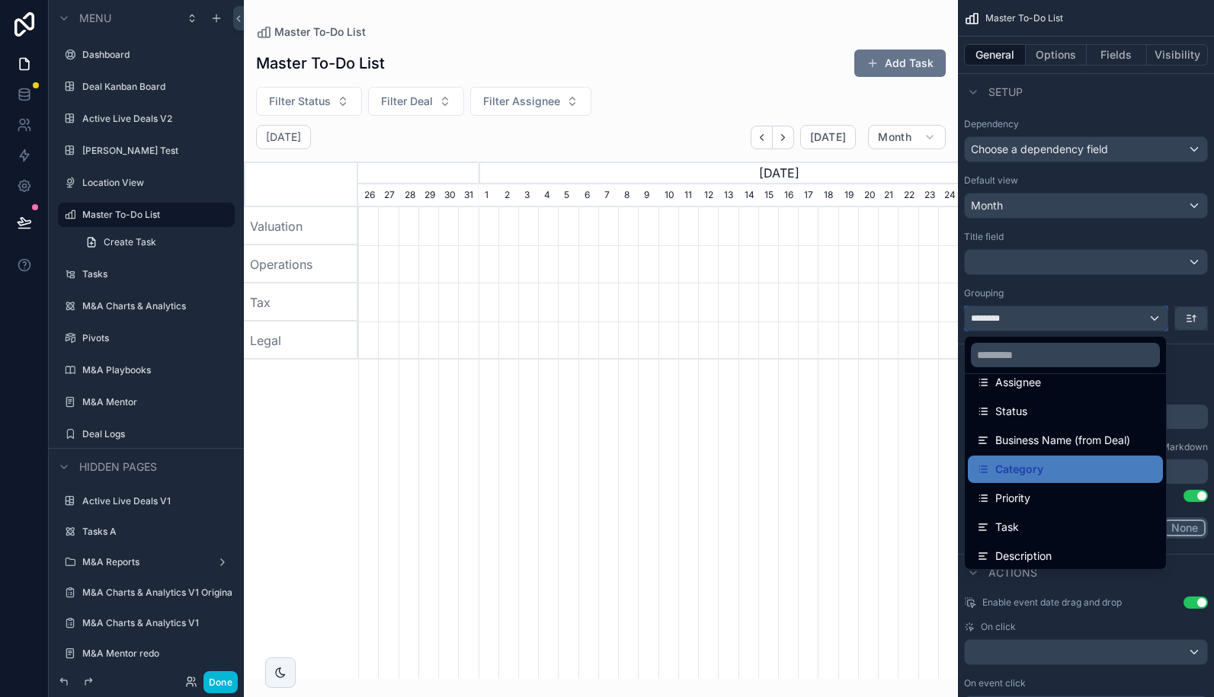
scroll to position [163, 0]
click at [1067, 440] on span "Business Name (from Deal)" at bounding box center [1062, 440] width 135 height 18
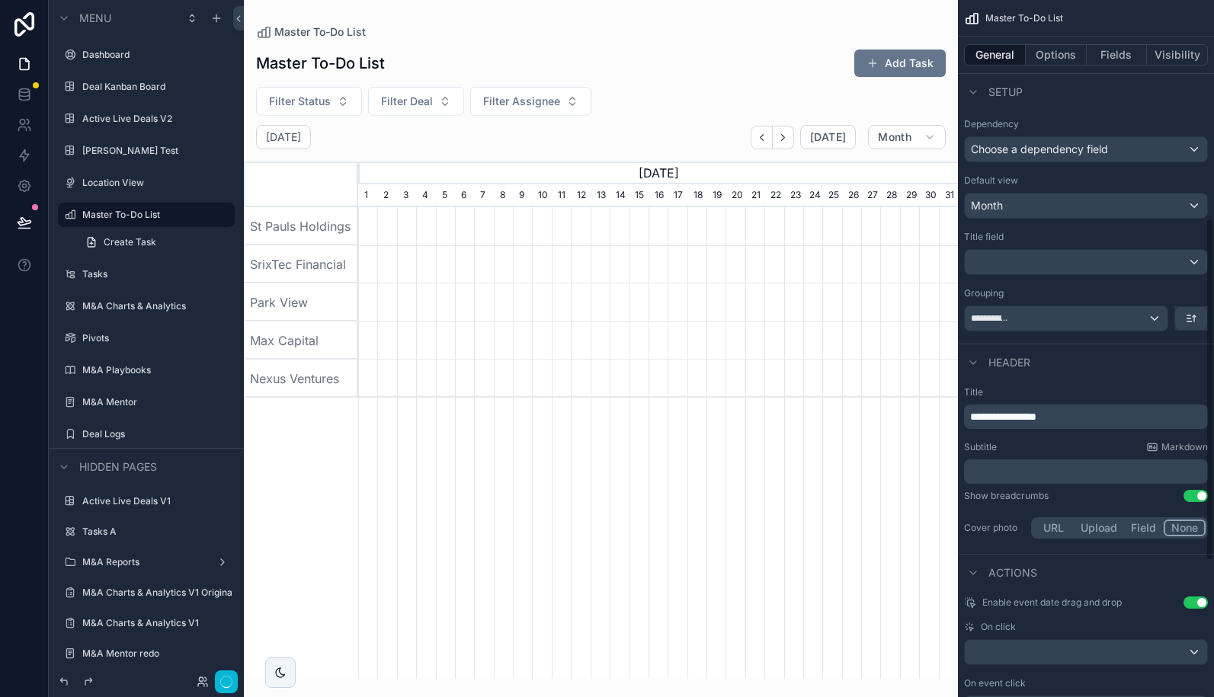
scroll to position [0, 600]
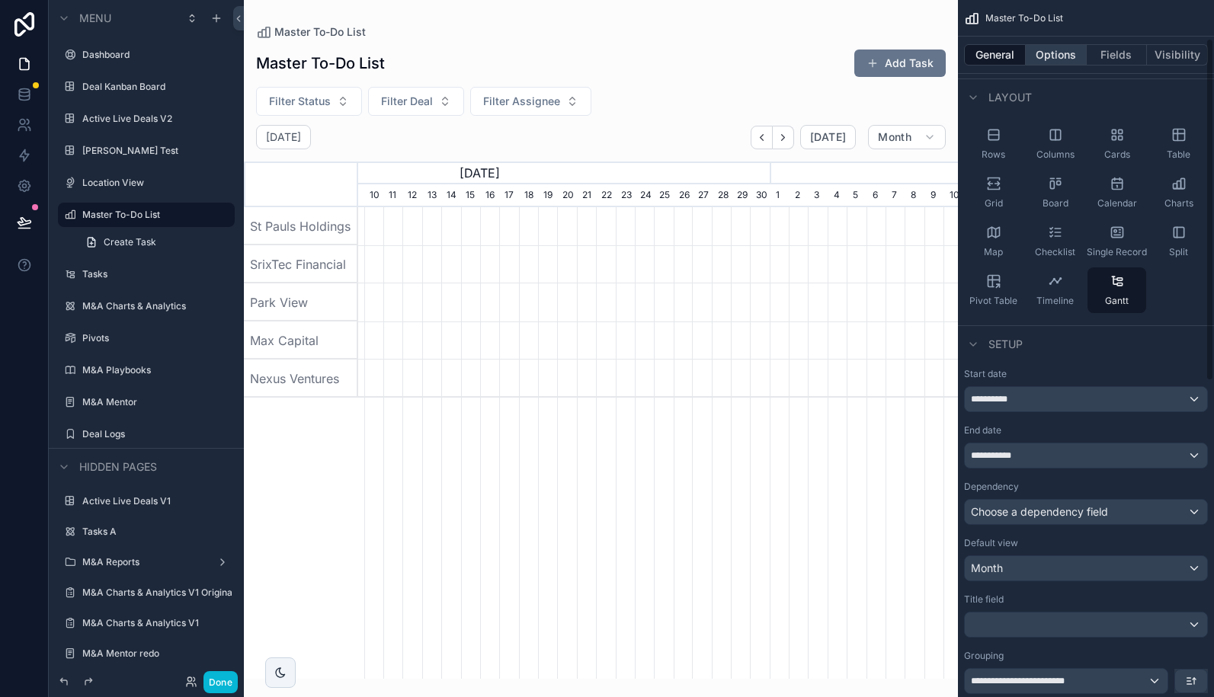
scroll to position [78, 0]
click at [1054, 56] on button "Options" at bounding box center [1056, 54] width 61 height 21
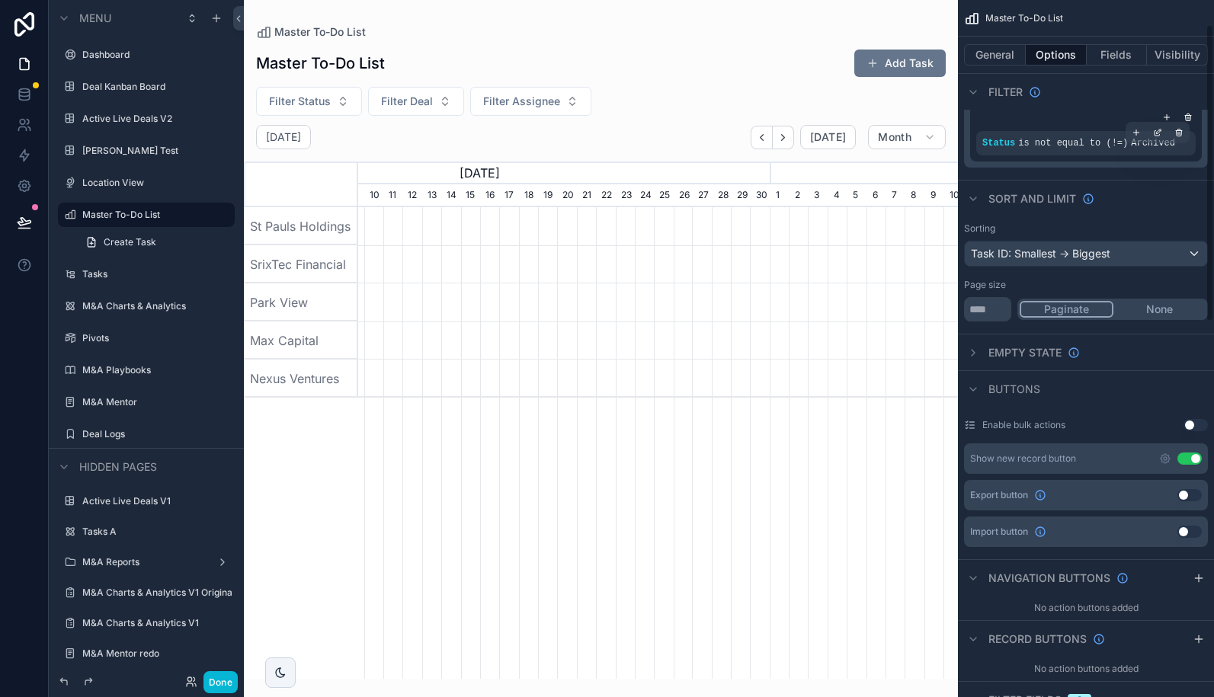
scroll to position [0, 0]
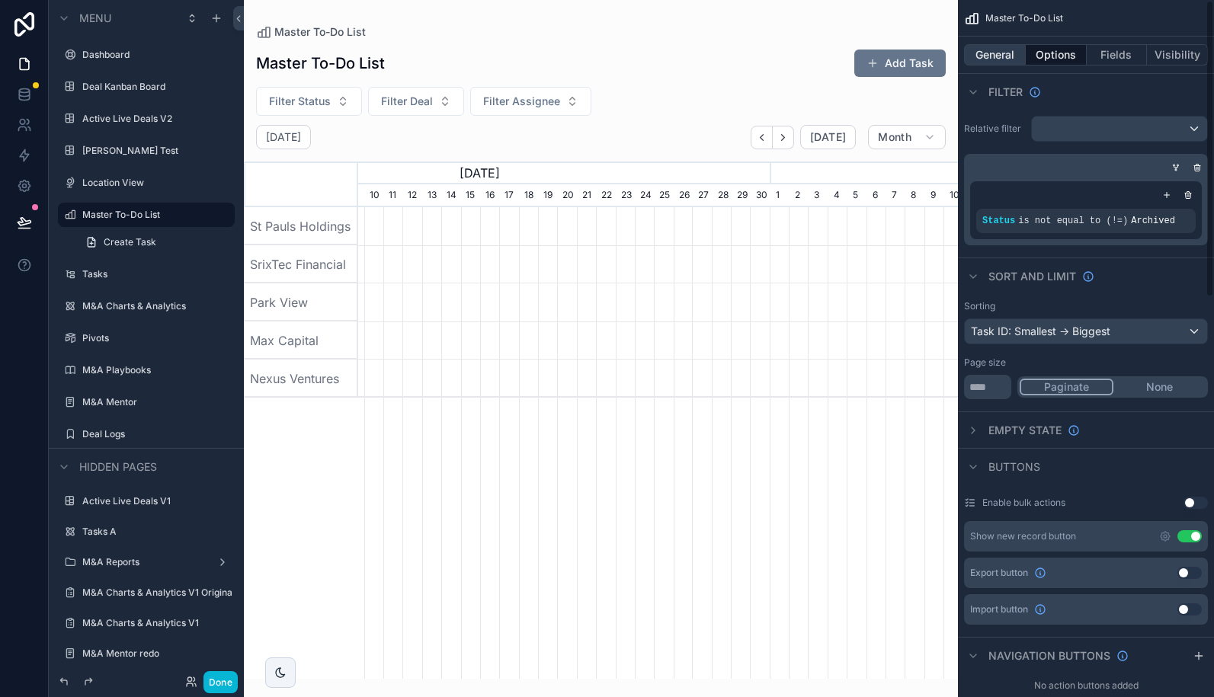
click at [999, 56] on button "General" at bounding box center [995, 54] width 62 height 21
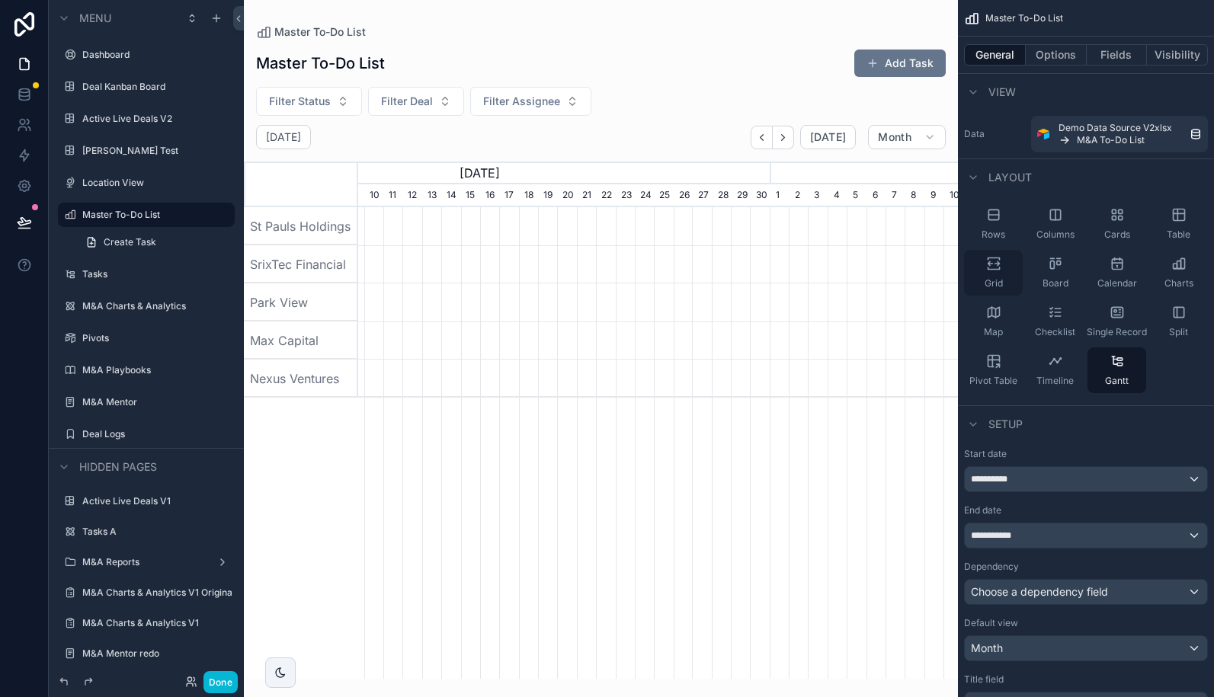
click at [1000, 261] on icon "scrollable content" at bounding box center [993, 263] width 15 height 15
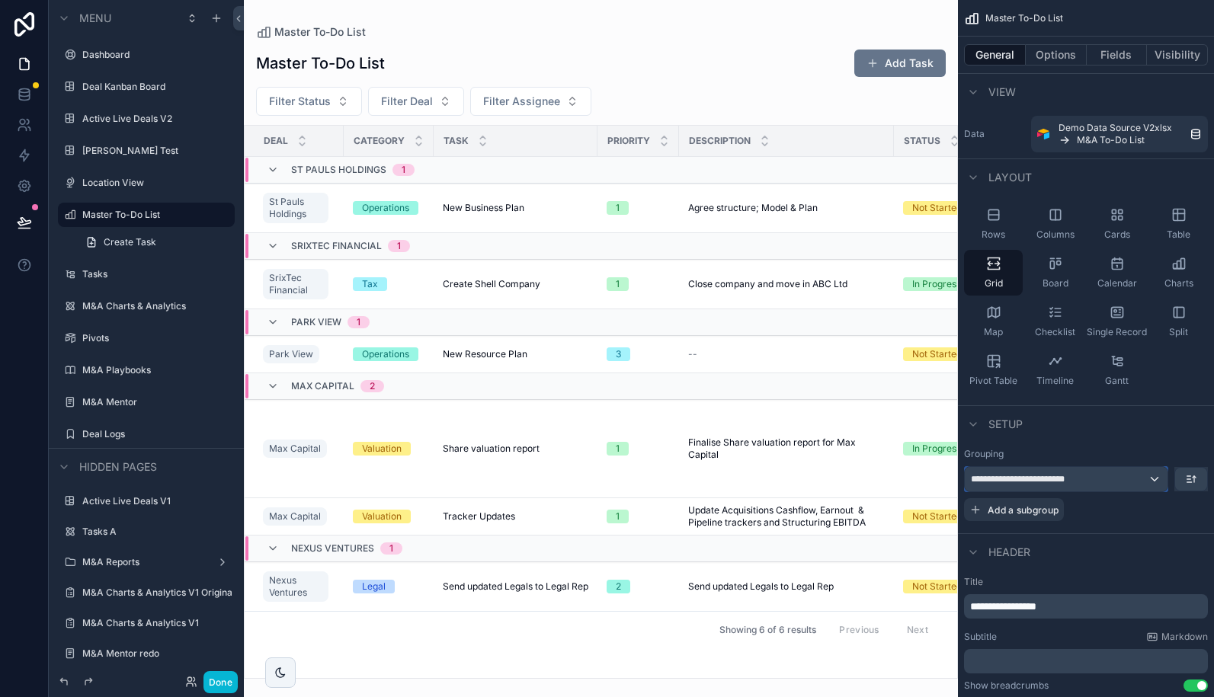
click at [1138, 483] on div "**********" at bounding box center [1066, 479] width 203 height 24
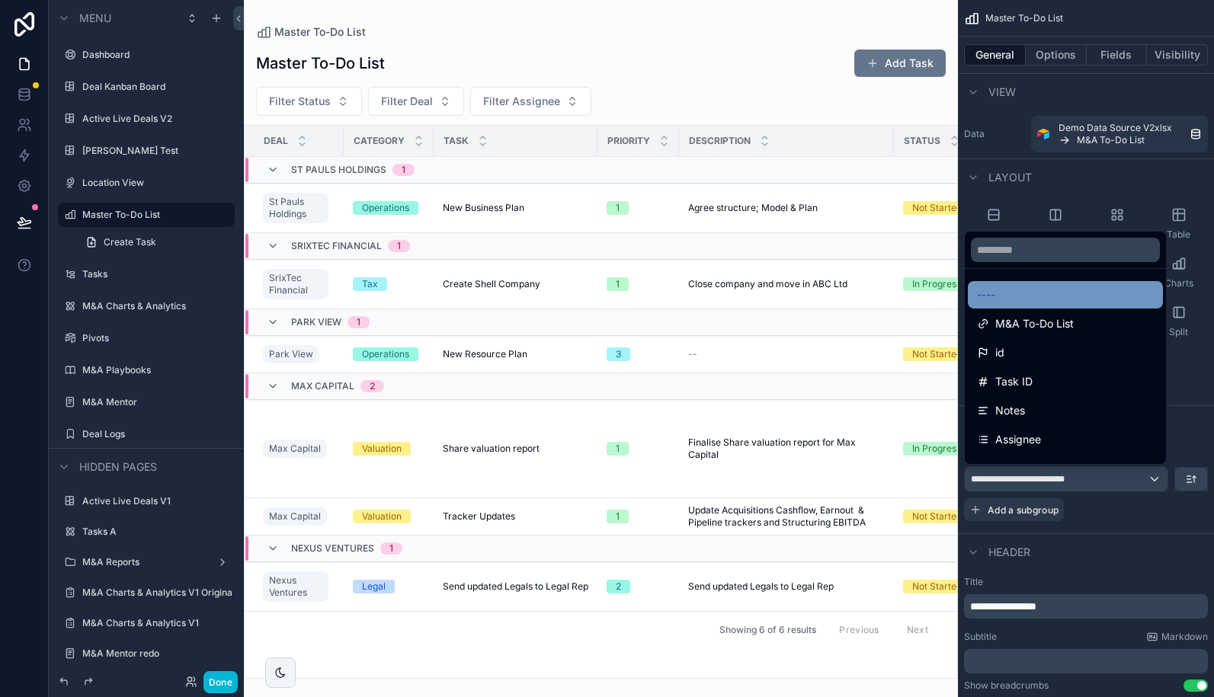
click at [1022, 287] on div "----" at bounding box center [1065, 295] width 177 height 18
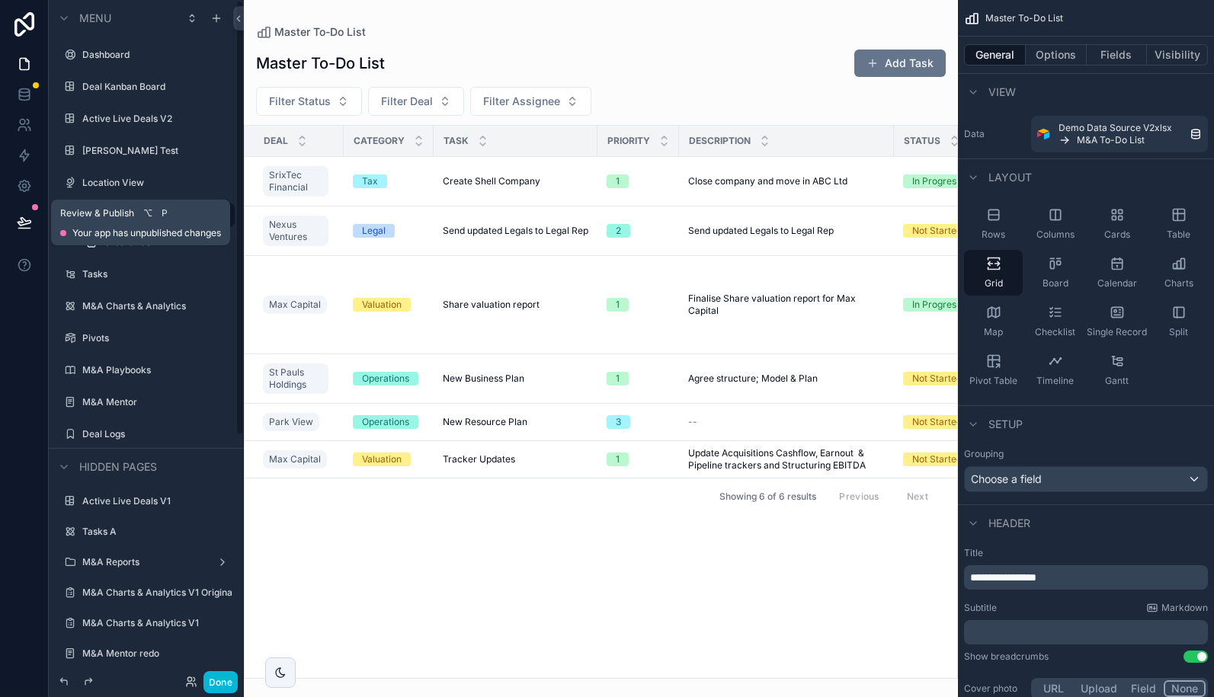
click at [31, 219] on button at bounding box center [25, 222] width 34 height 43
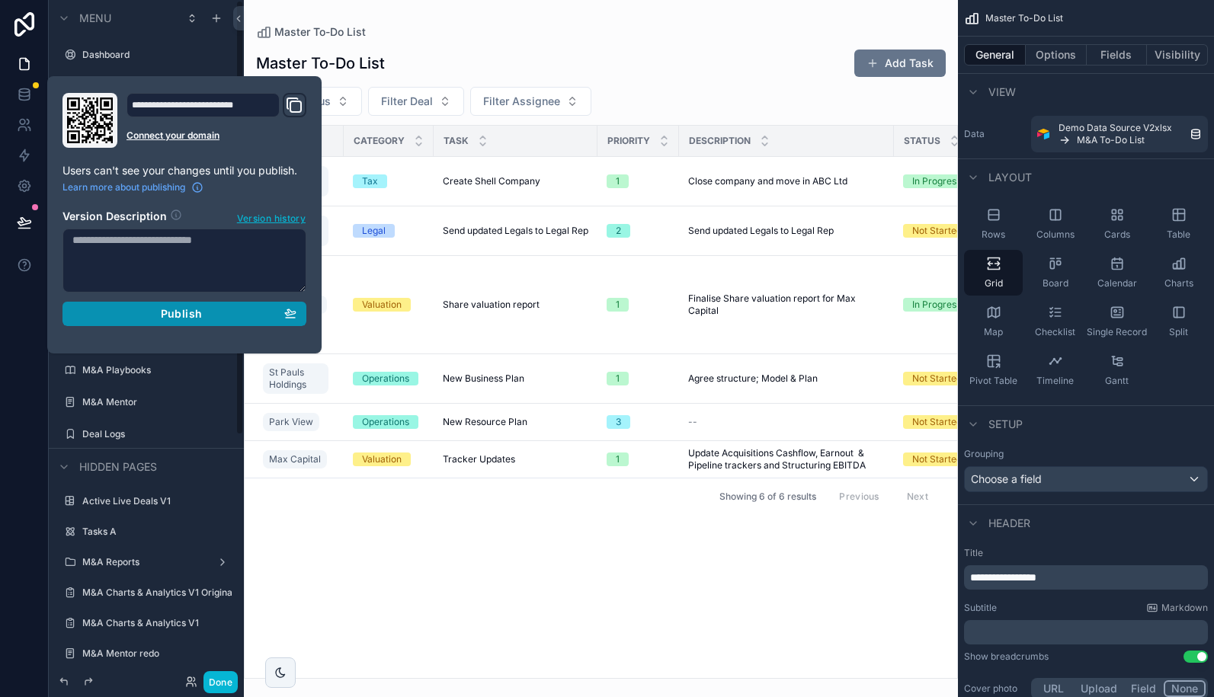
click at [176, 318] on span "Publish" at bounding box center [181, 314] width 41 height 14
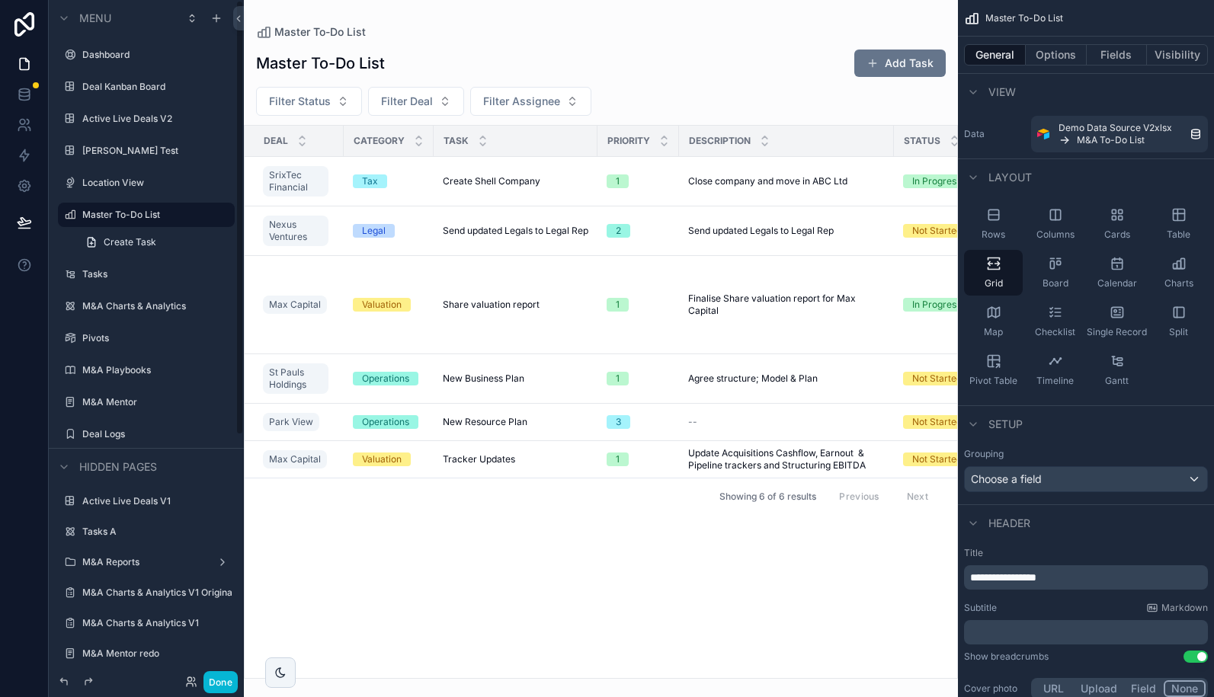
click at [565, 56] on div "Master To-Do List Add Task" at bounding box center [601, 63] width 690 height 29
